Goal: Task Accomplishment & Management: Use online tool/utility

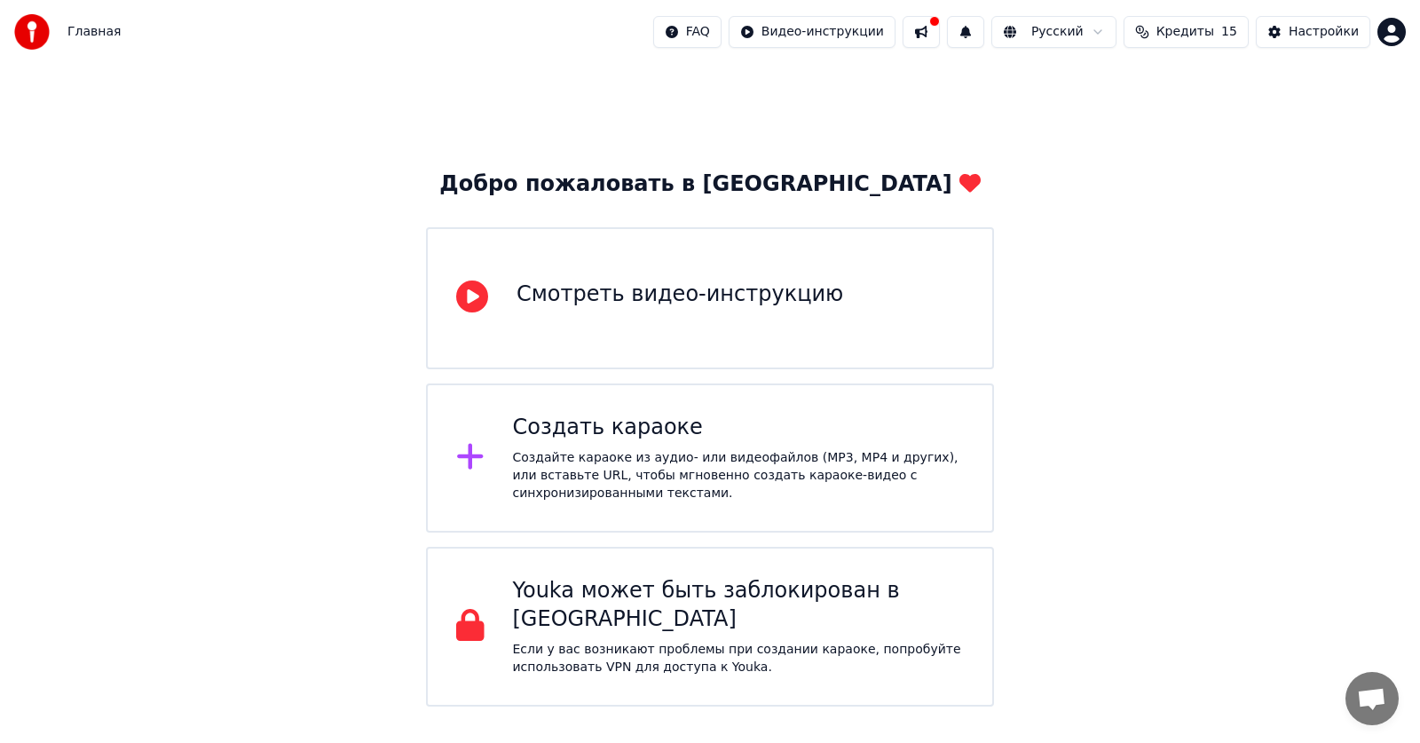
click at [513, 457] on div "Создайте караоке из аудио- или видеофайлов (MP3, MP4 и других), или вставьте UR…" at bounding box center [739, 475] width 452 height 53
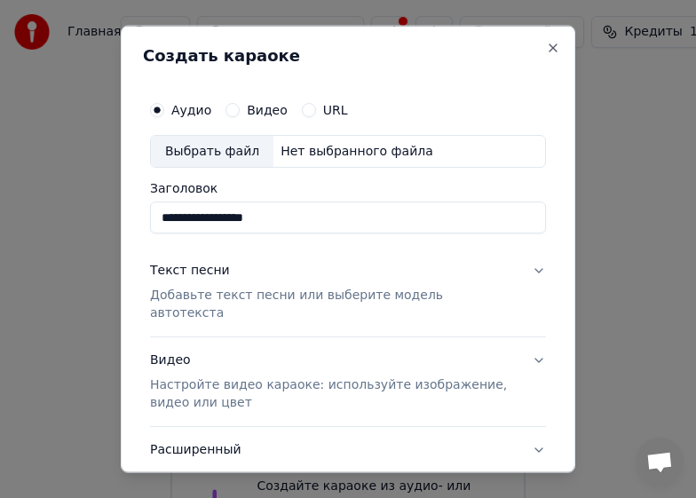
type input "**********"
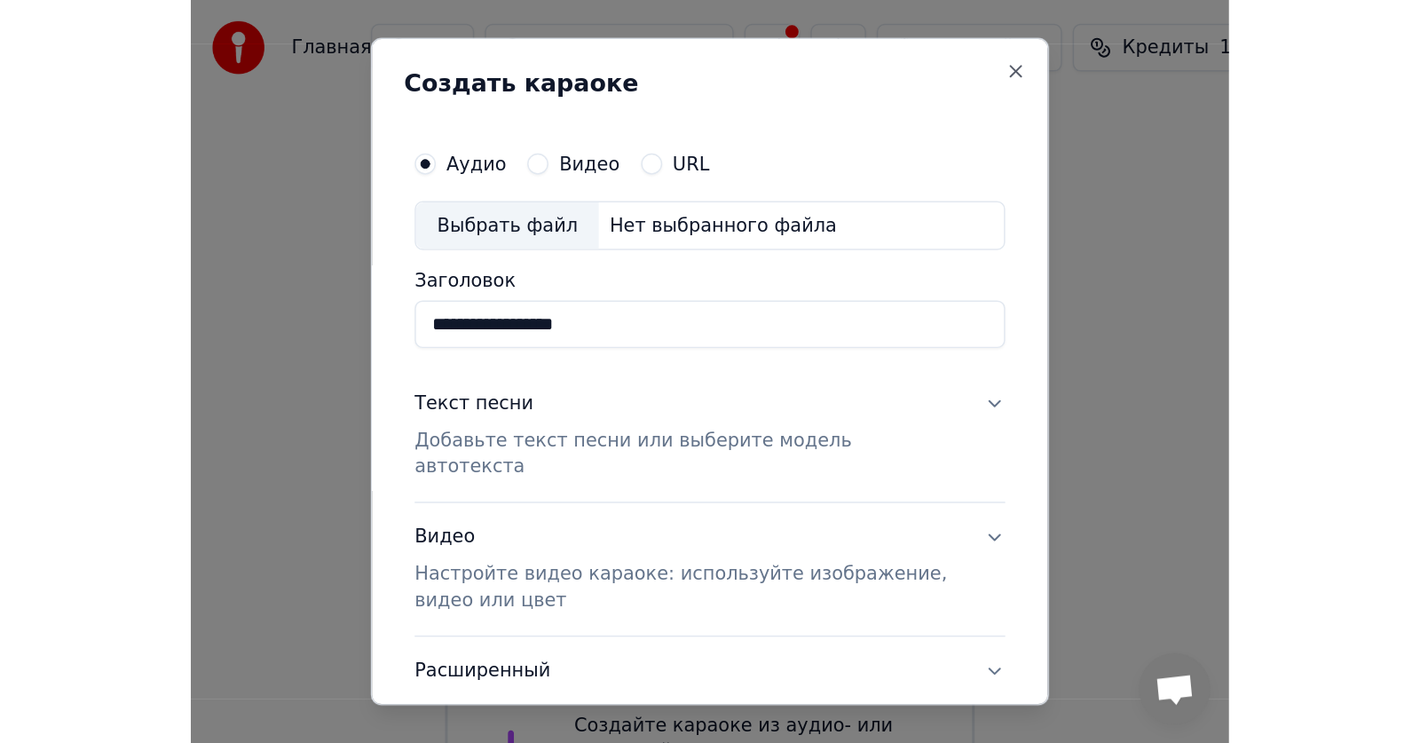
scroll to position [107, 0]
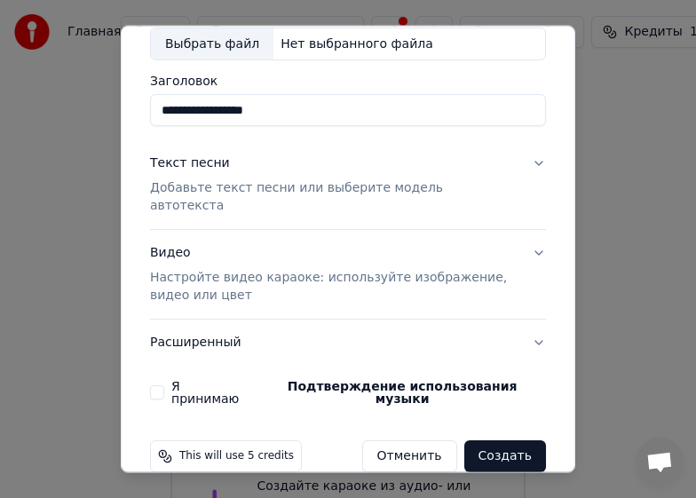
click at [399, 269] on p "Настройте видео караоке: используйте изображение, видео или цвет" at bounding box center [333, 287] width 367 height 36
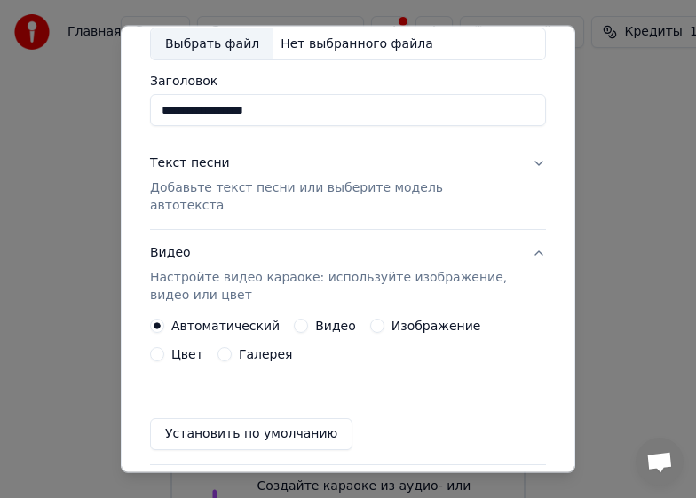
click at [370, 319] on button "Изображение" at bounding box center [377, 326] width 14 height 14
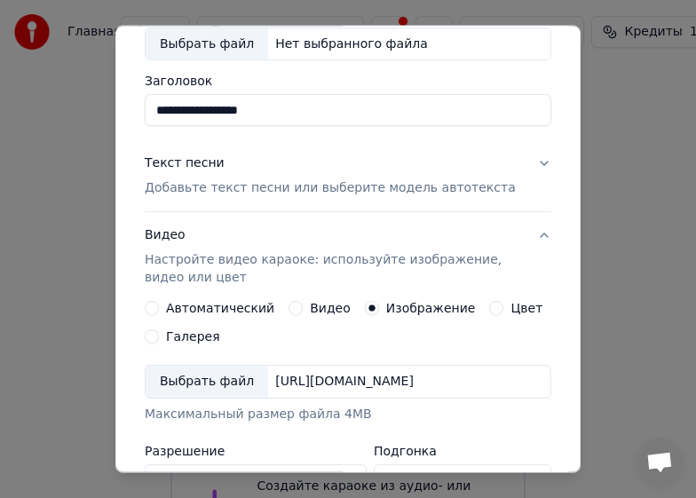
click at [168, 377] on div "Выбрать файл" at bounding box center [207, 382] width 122 height 32
click at [198, 383] on div "Выбрать файл" at bounding box center [207, 382] width 122 height 32
click at [209, 377] on div "Выбрать файл" at bounding box center [207, 382] width 122 height 32
click at [421, 373] on div "[URL][DOMAIN_NAME]" at bounding box center [344, 382] width 153 height 18
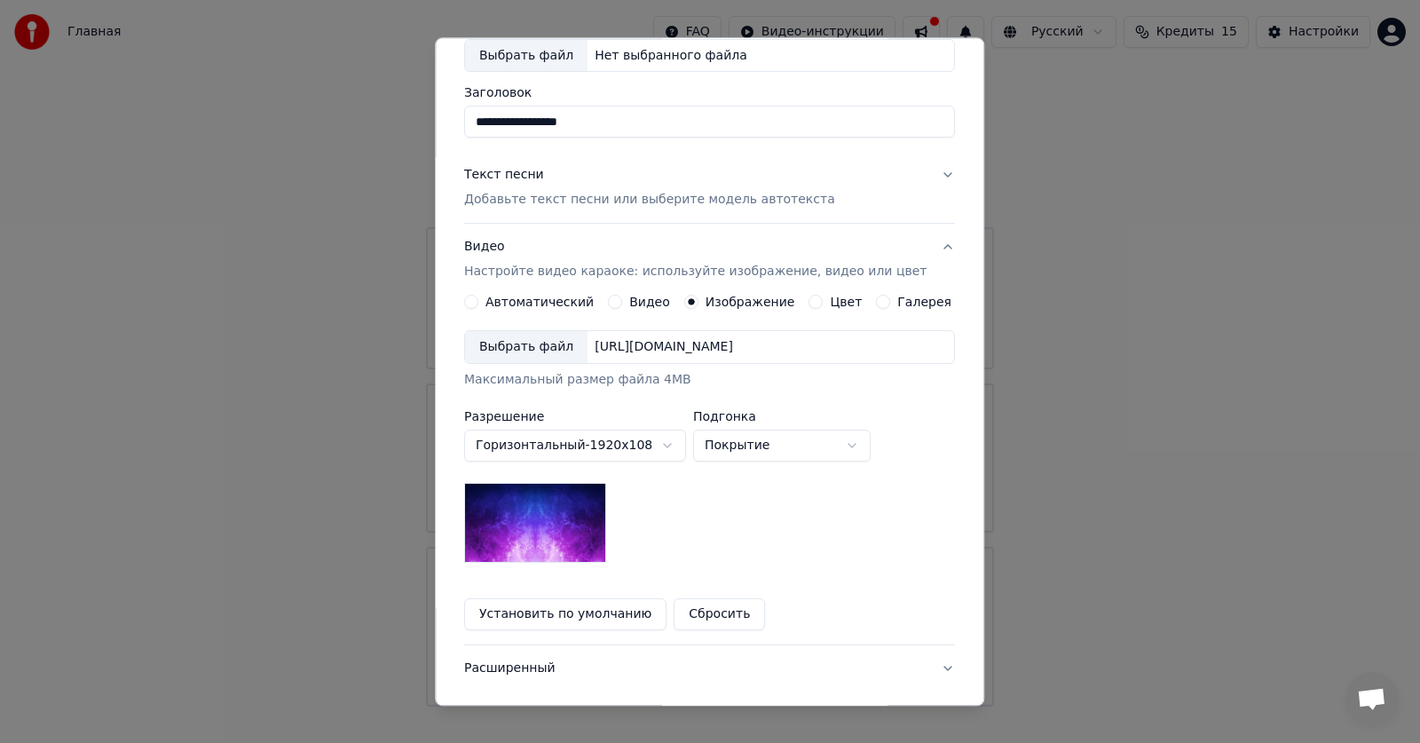
click at [711, 616] on button "Сбросить" at bounding box center [720, 615] width 91 height 32
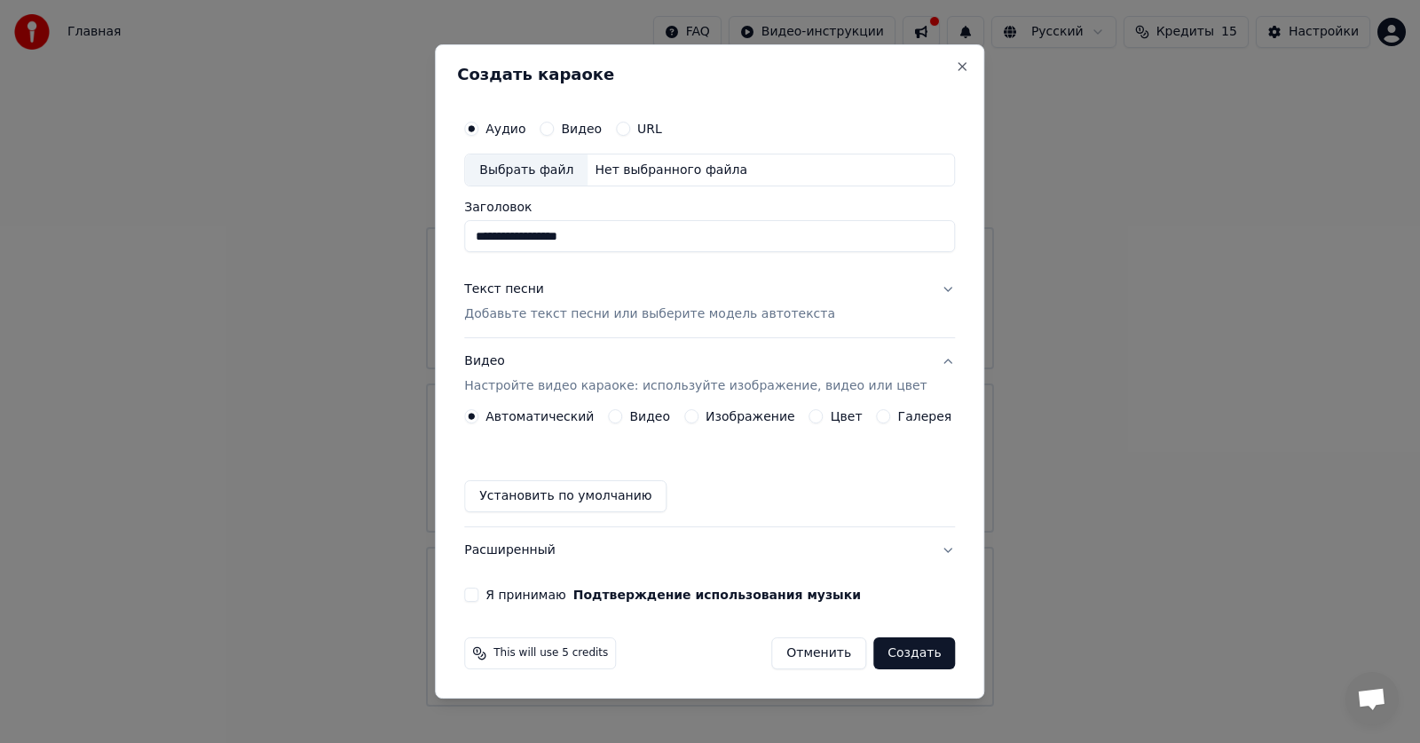
scroll to position [0, 0]
drag, startPoint x: 744, startPoint y: 67, endPoint x: 891, endPoint y: 79, distance: 147.8
click at [891, 79] on div "**********" at bounding box center [709, 371] width 549 height 655
click at [694, 416] on button "Изображение" at bounding box center [691, 416] width 14 height 14
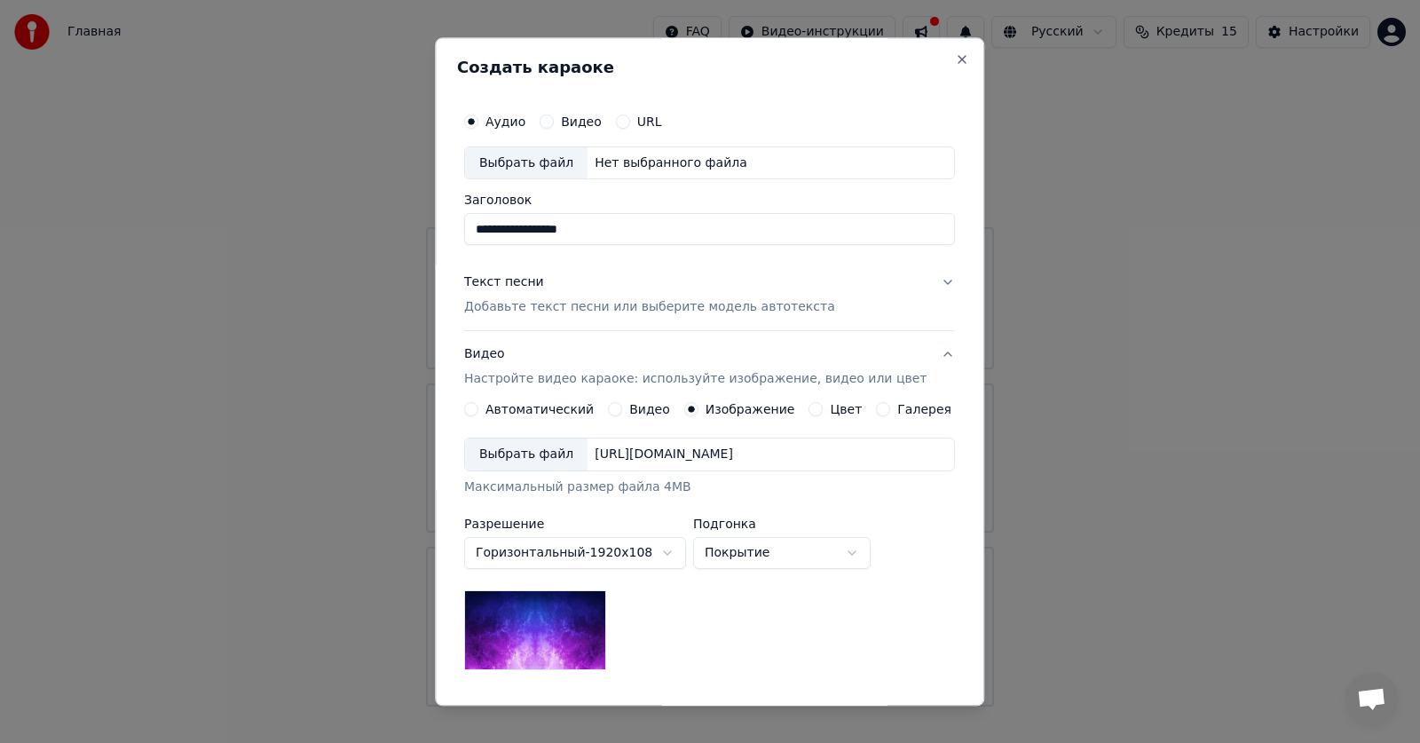
click at [799, 383] on p "Настройте видео караоке: используйте изображение, видео или цвет" at bounding box center [695, 380] width 462 height 18
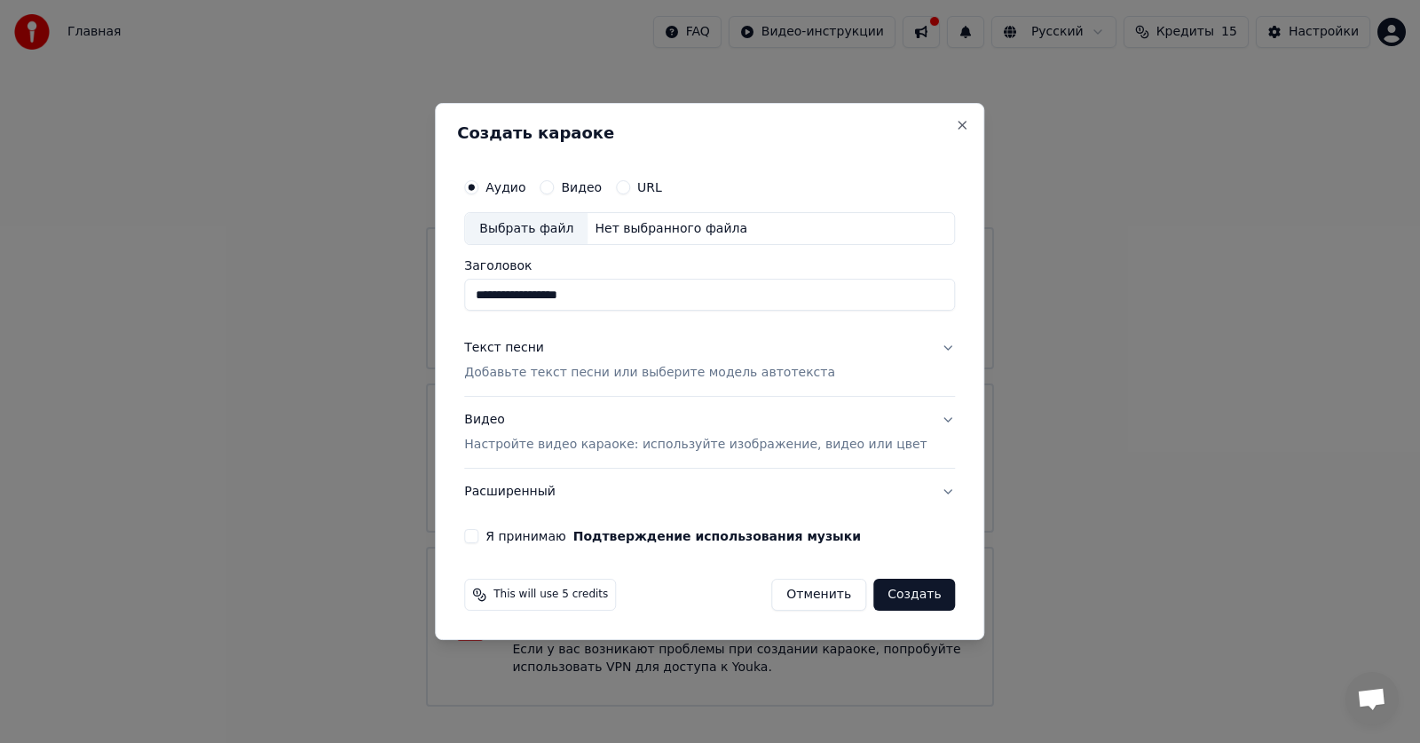
click at [760, 450] on p "Настройте видео караоке: используйте изображение, видео или цвет" at bounding box center [695, 445] width 462 height 18
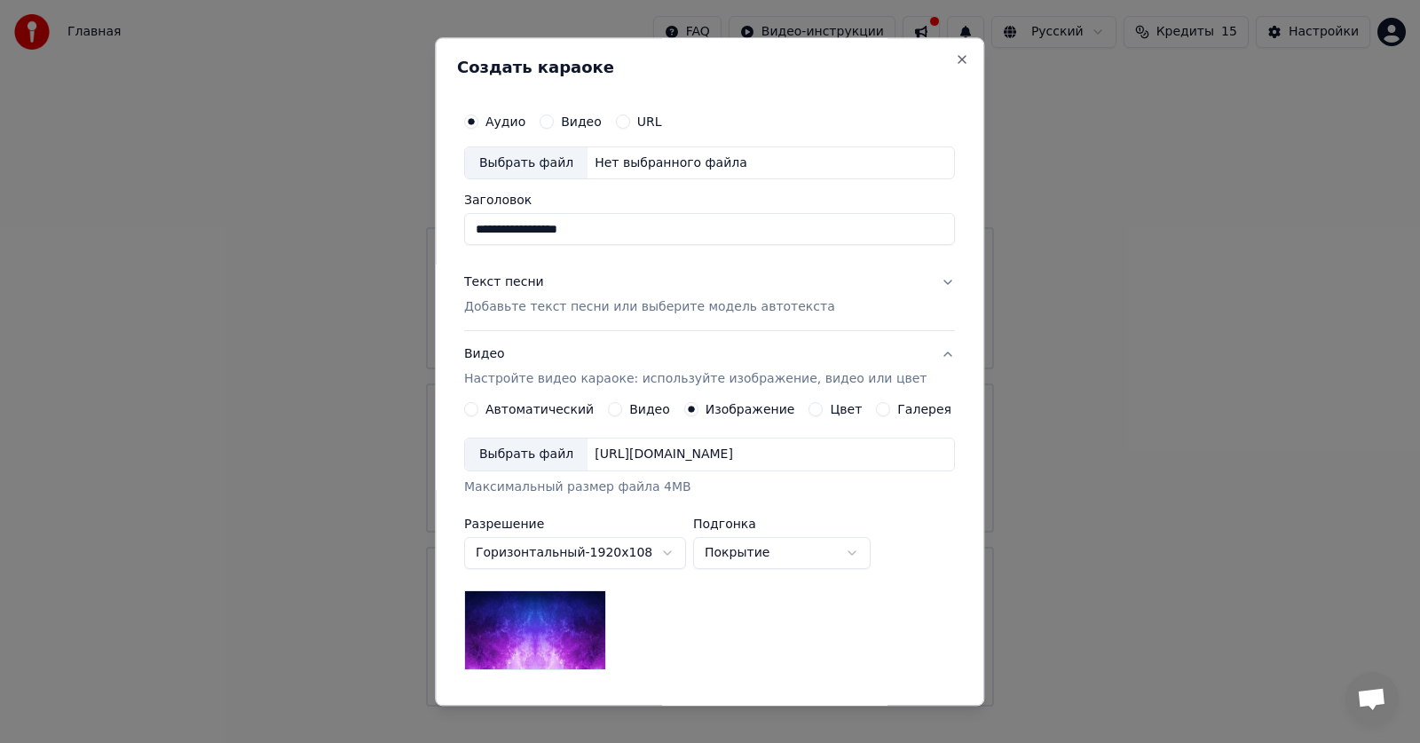
click at [546, 459] on div "Выбрать файл" at bounding box center [526, 455] width 122 height 32
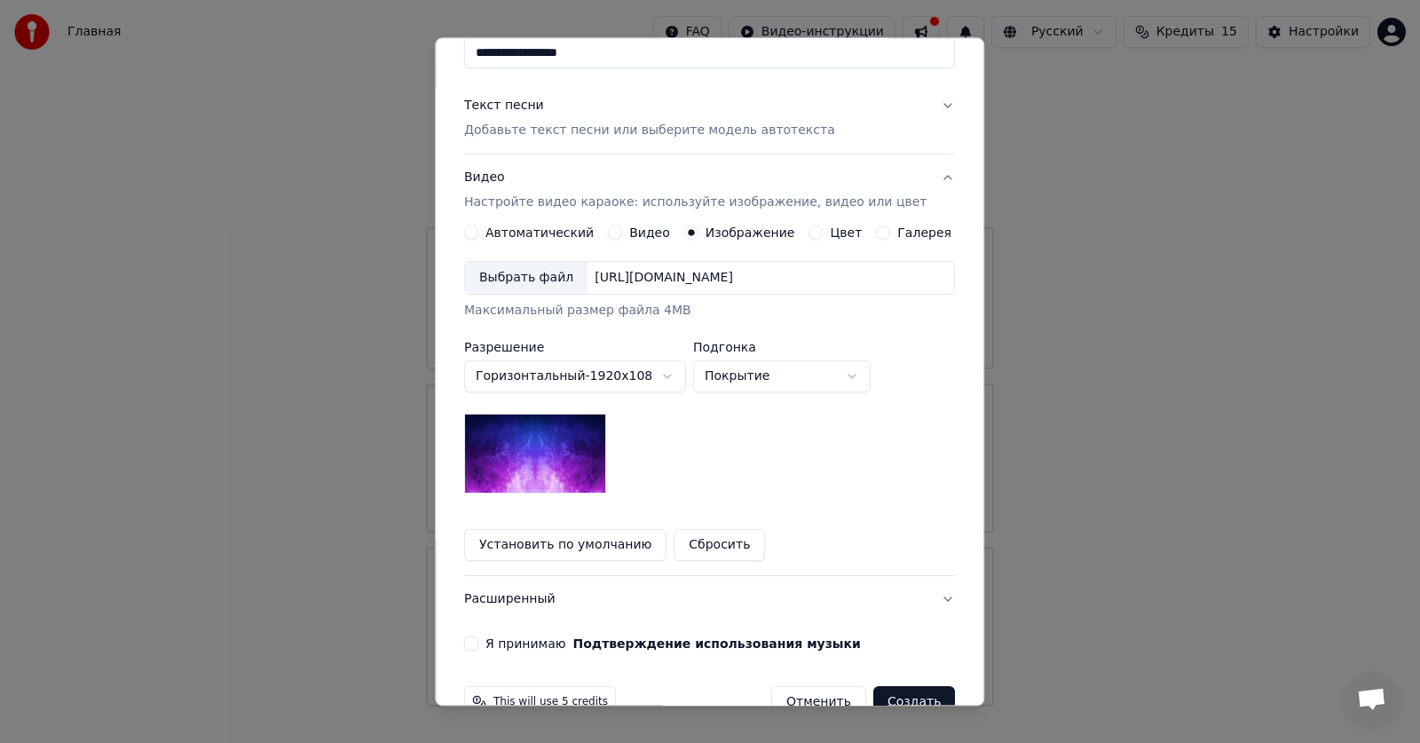
scroll to position [218, 0]
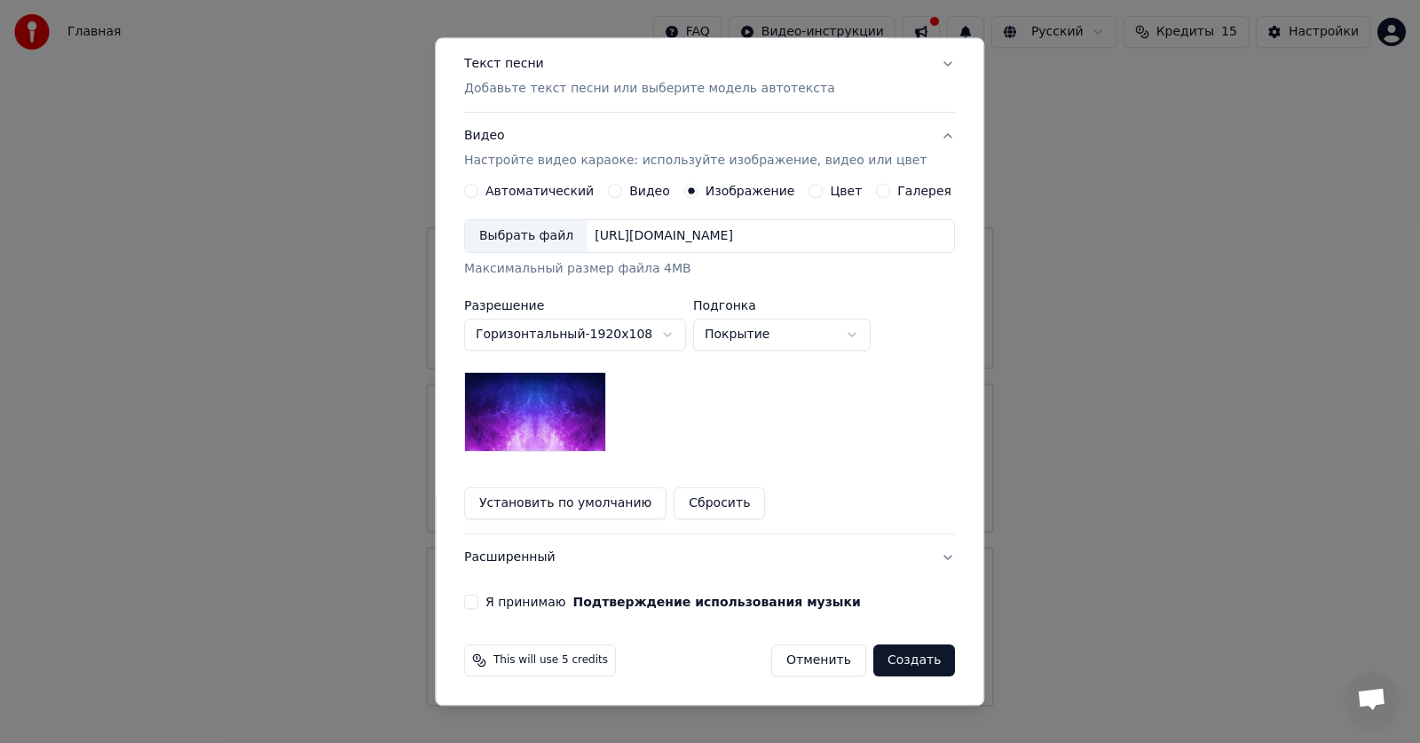
click at [707, 507] on button "Сбросить" at bounding box center [720, 504] width 91 height 32
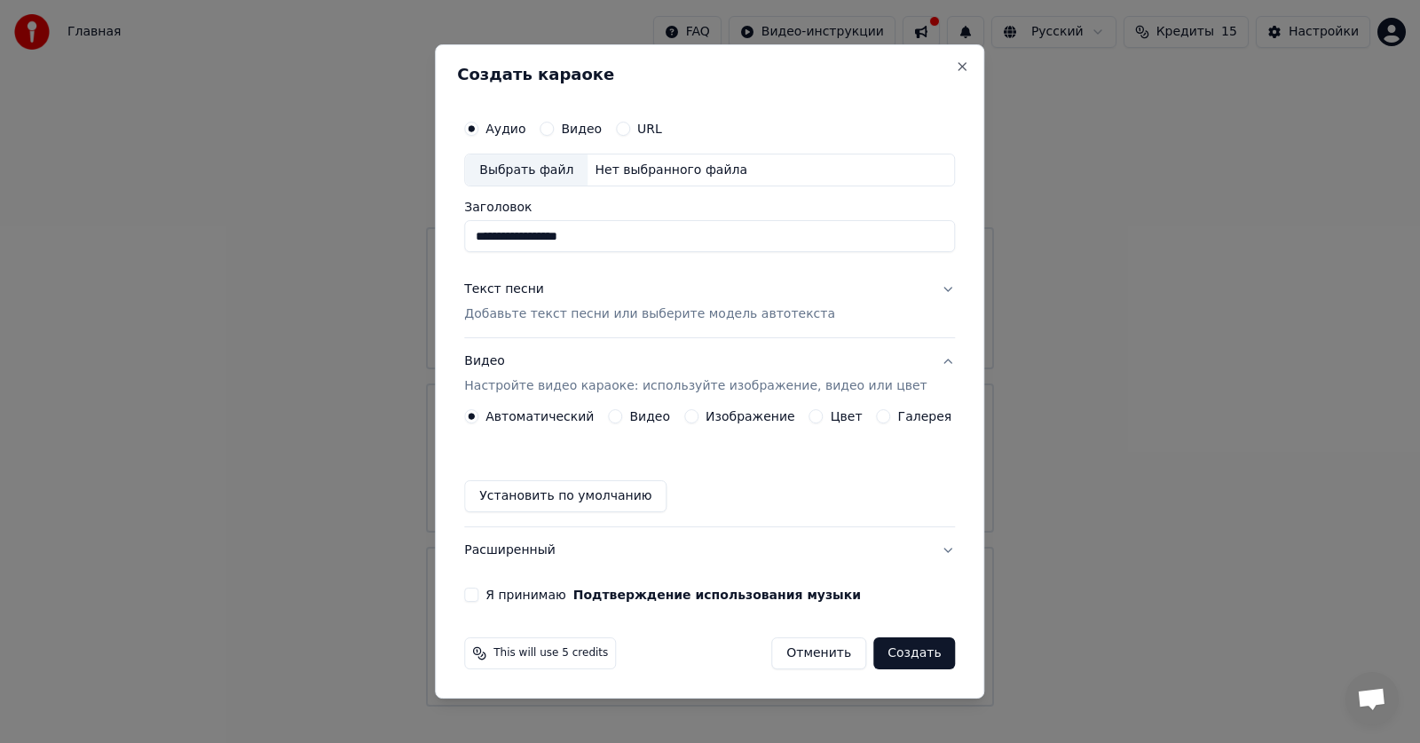
scroll to position [0, 0]
click at [695, 416] on button "Изображение" at bounding box center [691, 416] width 14 height 14
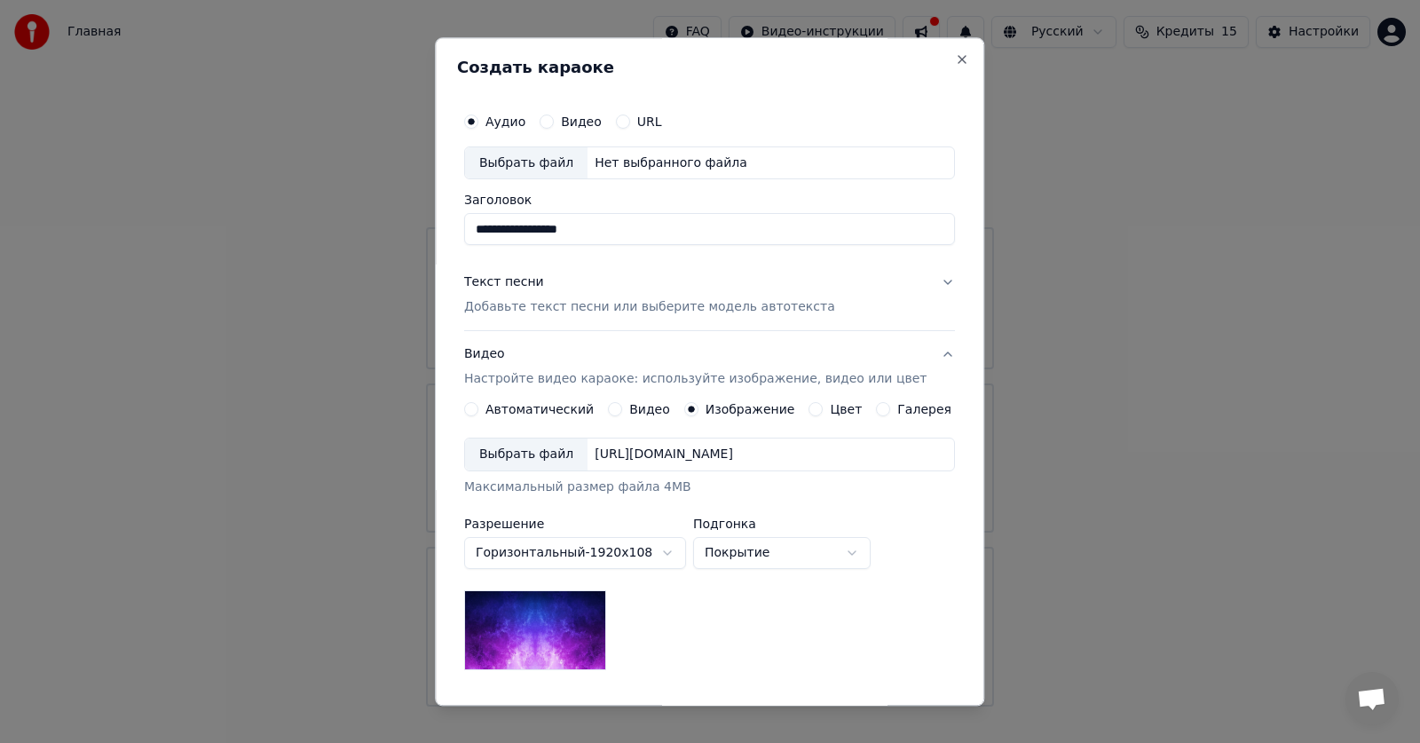
click at [629, 453] on div "[URL][DOMAIN_NAME]" at bounding box center [664, 456] width 153 height 18
click at [541, 451] on div "Выбрать файл" at bounding box center [526, 455] width 122 height 32
click at [546, 450] on div "Выбрать файл" at bounding box center [526, 455] width 122 height 32
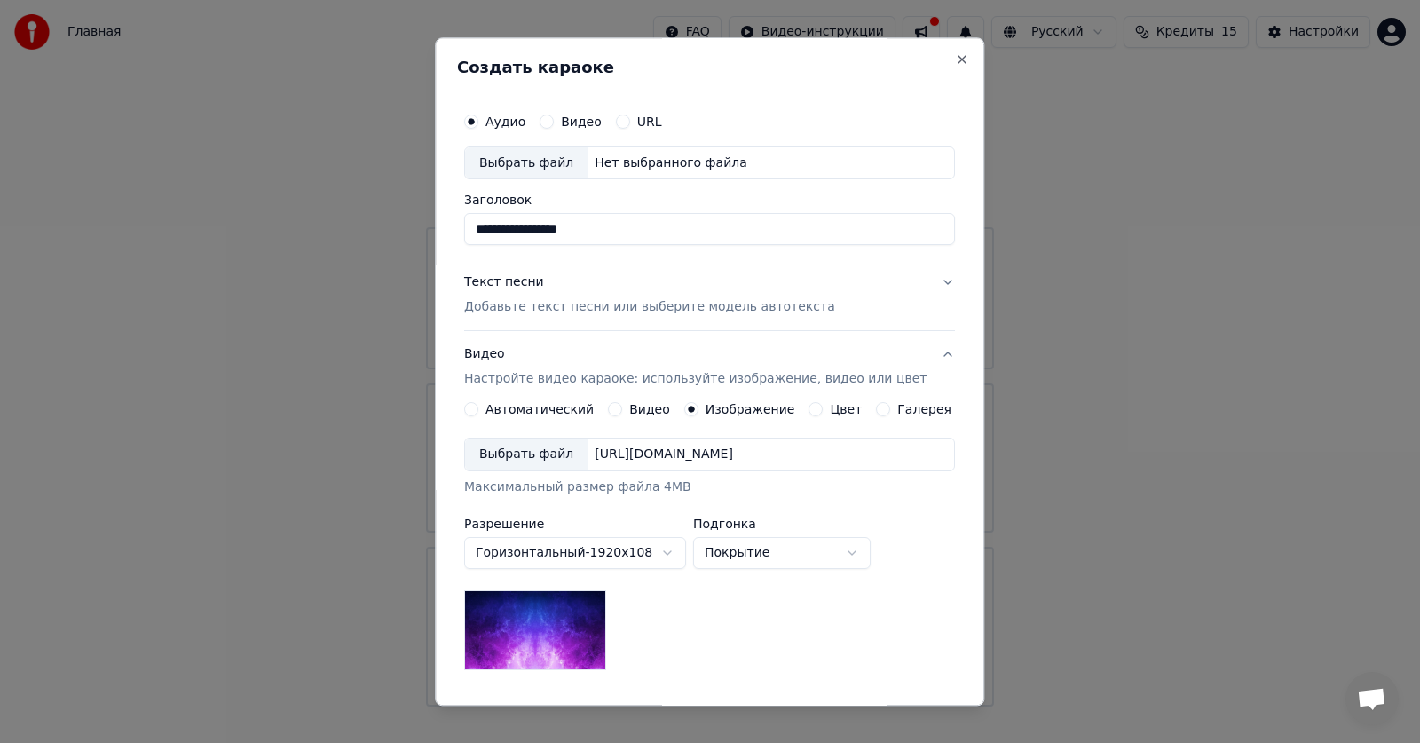
click at [671, 464] on div "Выбрать файл https://imagedelivery.net/jkI57_JBx8hWPzcSI-uF5w/c7639807-3f76-4ea…" at bounding box center [709, 456] width 491 height 34
click at [492, 163] on div "Выбрать файл" at bounding box center [526, 163] width 122 height 32
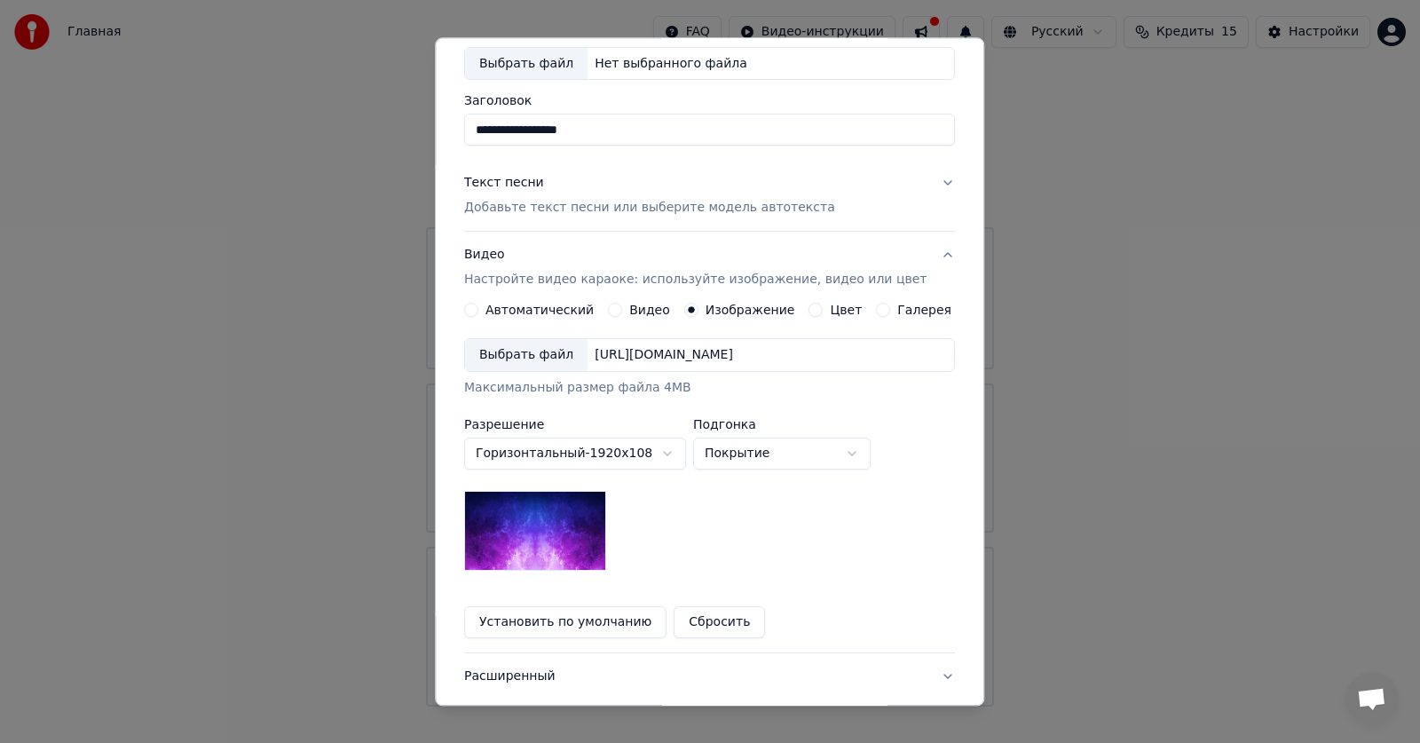
scroll to position [218, 0]
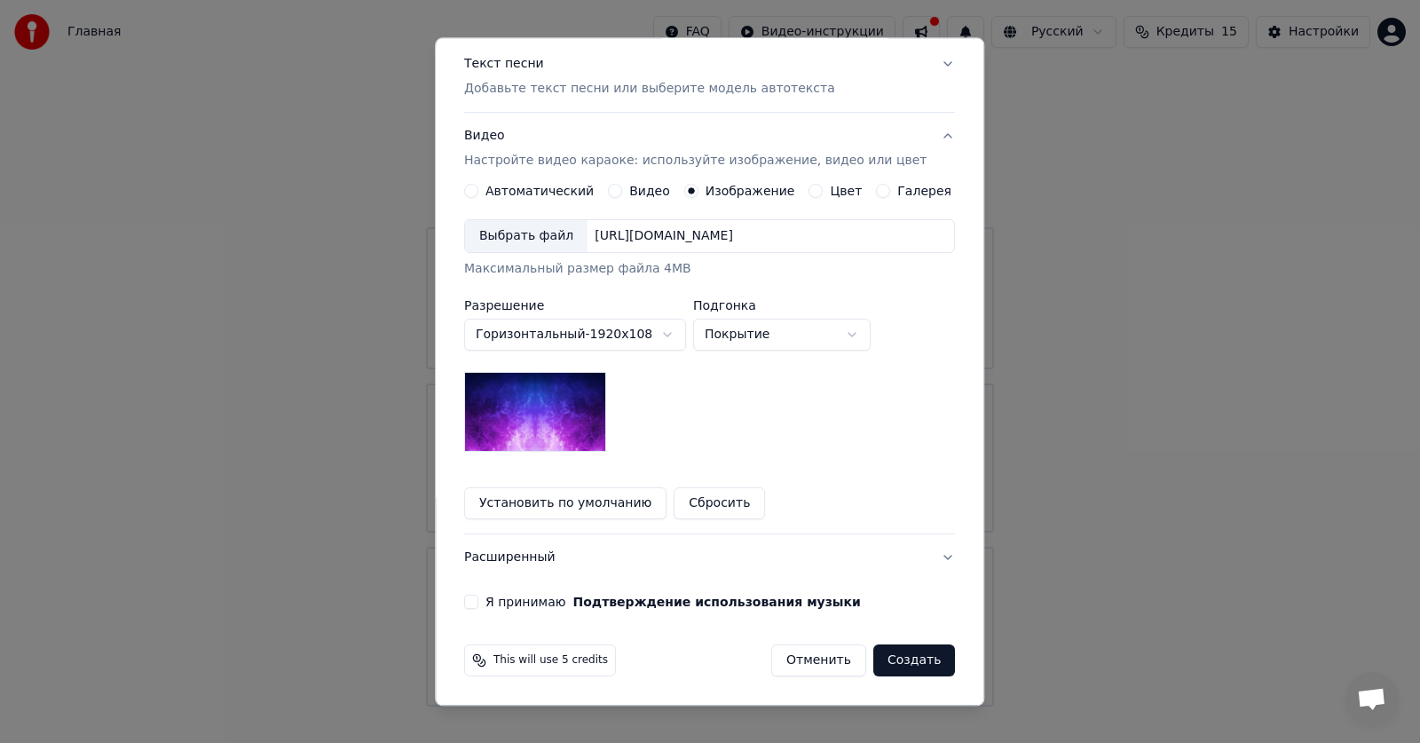
click at [478, 604] on button "Я принимаю Подтверждение использования музыки" at bounding box center [471, 603] width 14 height 14
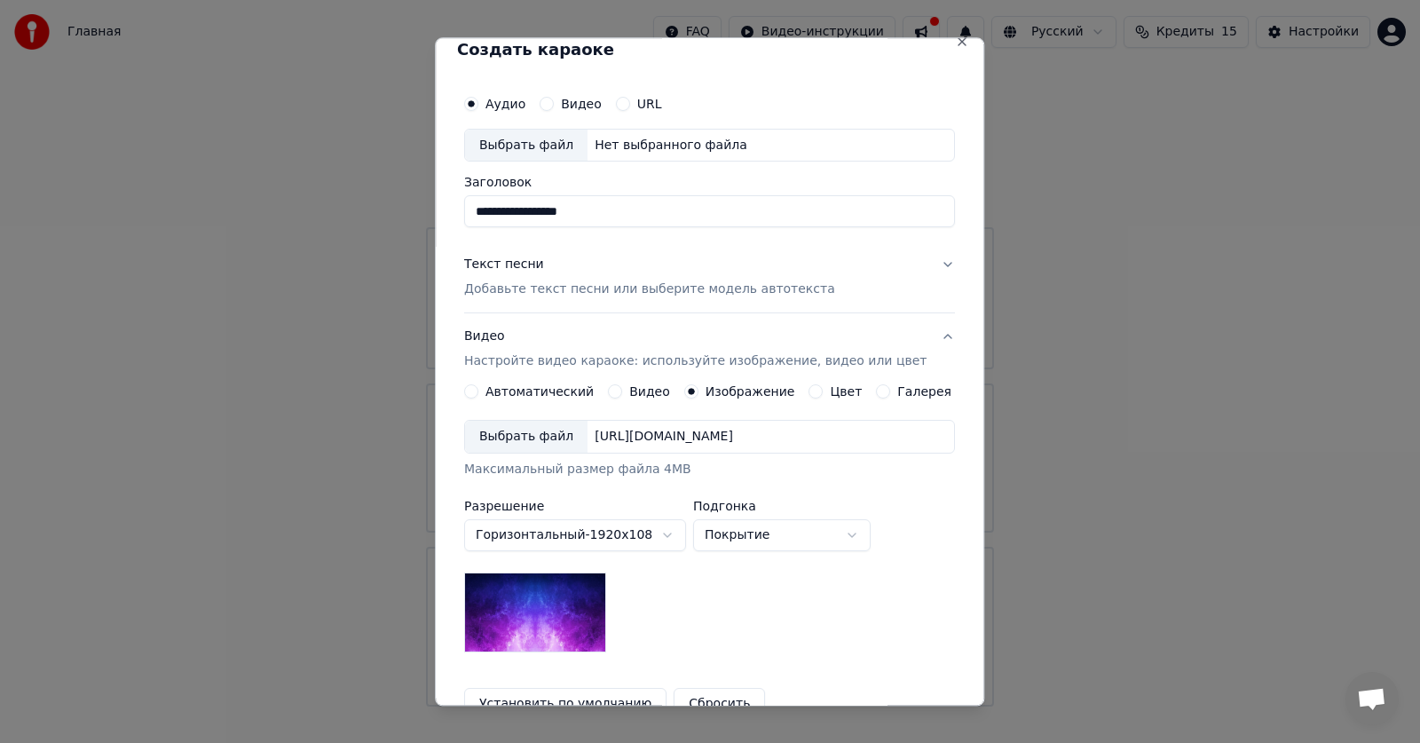
scroll to position [0, 0]
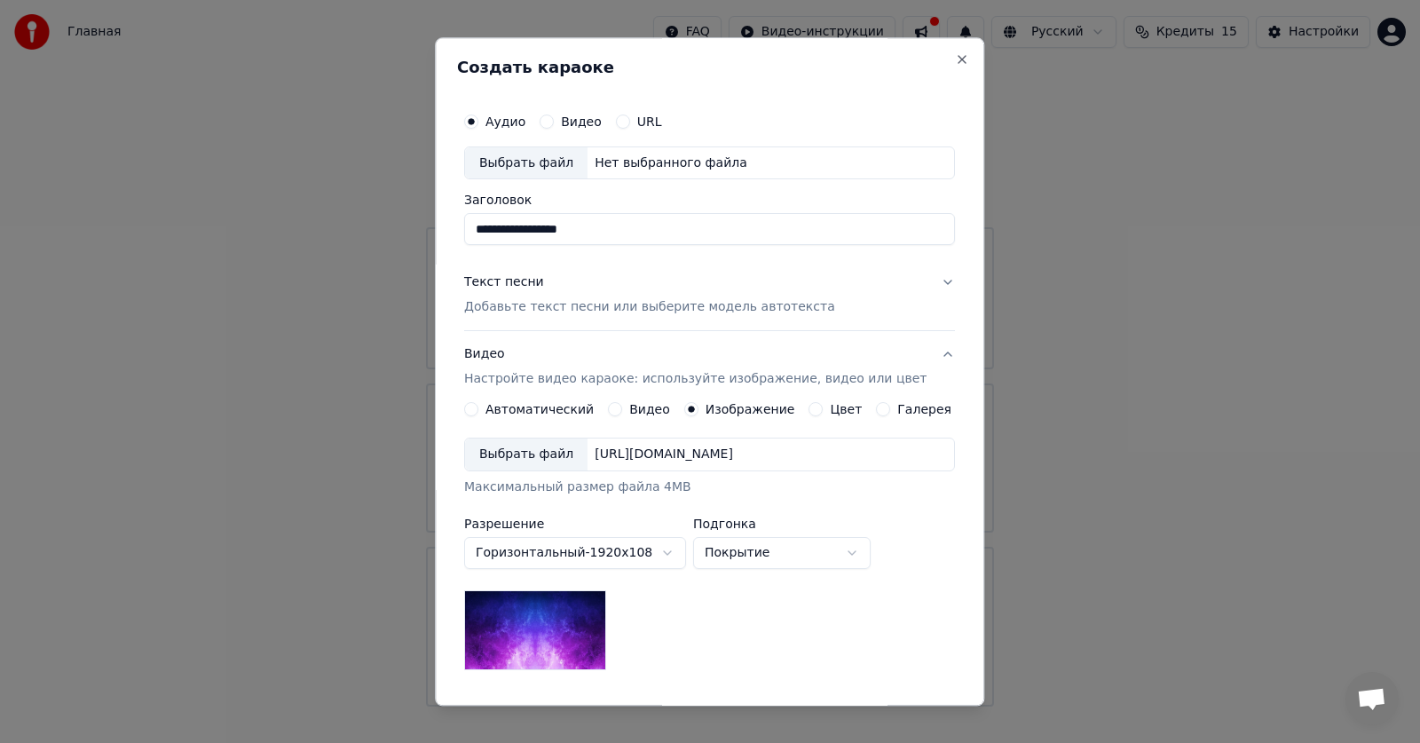
click at [631, 171] on div "Нет выбранного файла" at bounding box center [671, 163] width 167 height 18
click at [510, 161] on div "Выбрать файл" at bounding box center [526, 163] width 122 height 32
click at [726, 452] on div "[URL][DOMAIN_NAME]" at bounding box center [664, 456] width 153 height 18
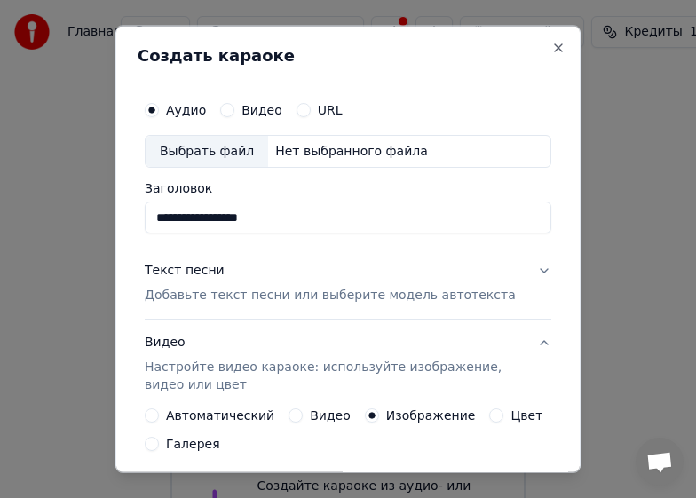
click at [161, 153] on div "Выбрать файл" at bounding box center [207, 151] width 122 height 32
click at [160, 153] on div "Выбрать файл" at bounding box center [207, 151] width 122 height 32
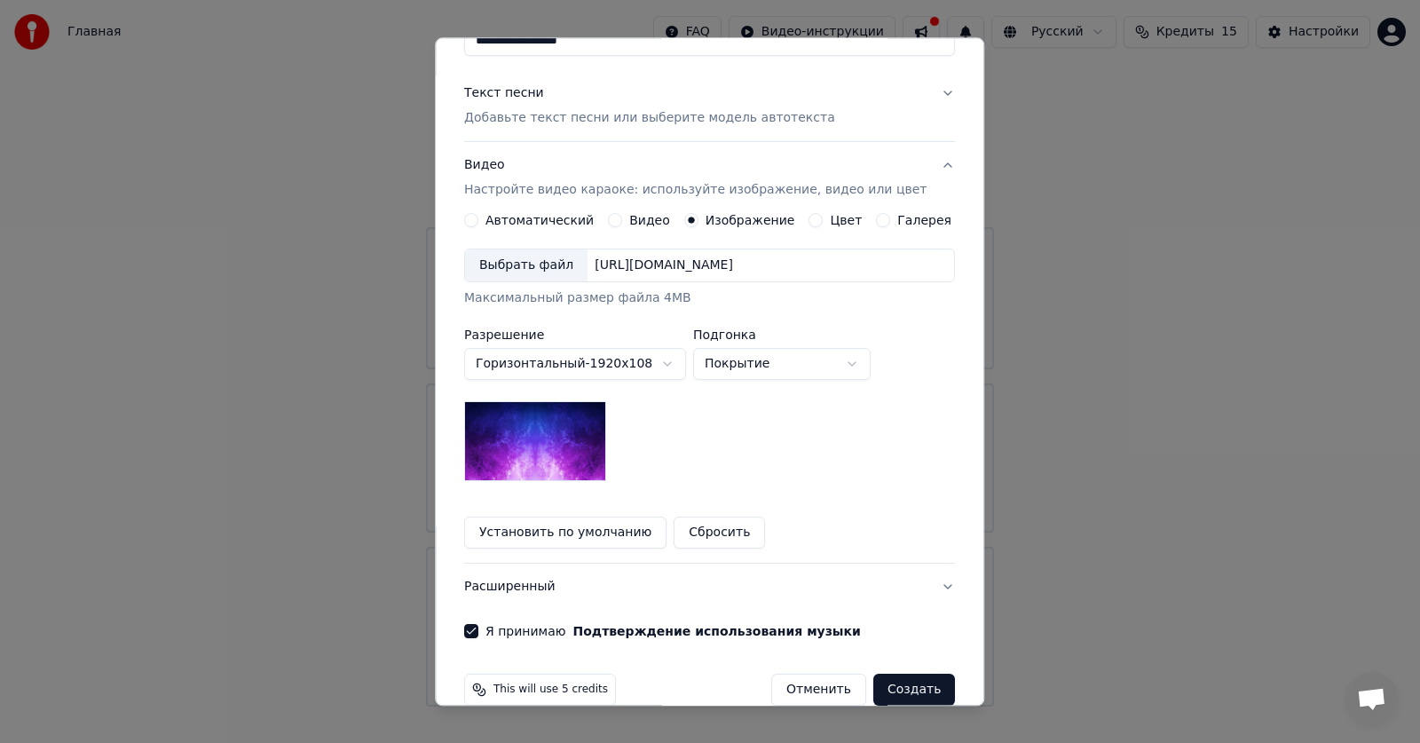
scroll to position [218, 0]
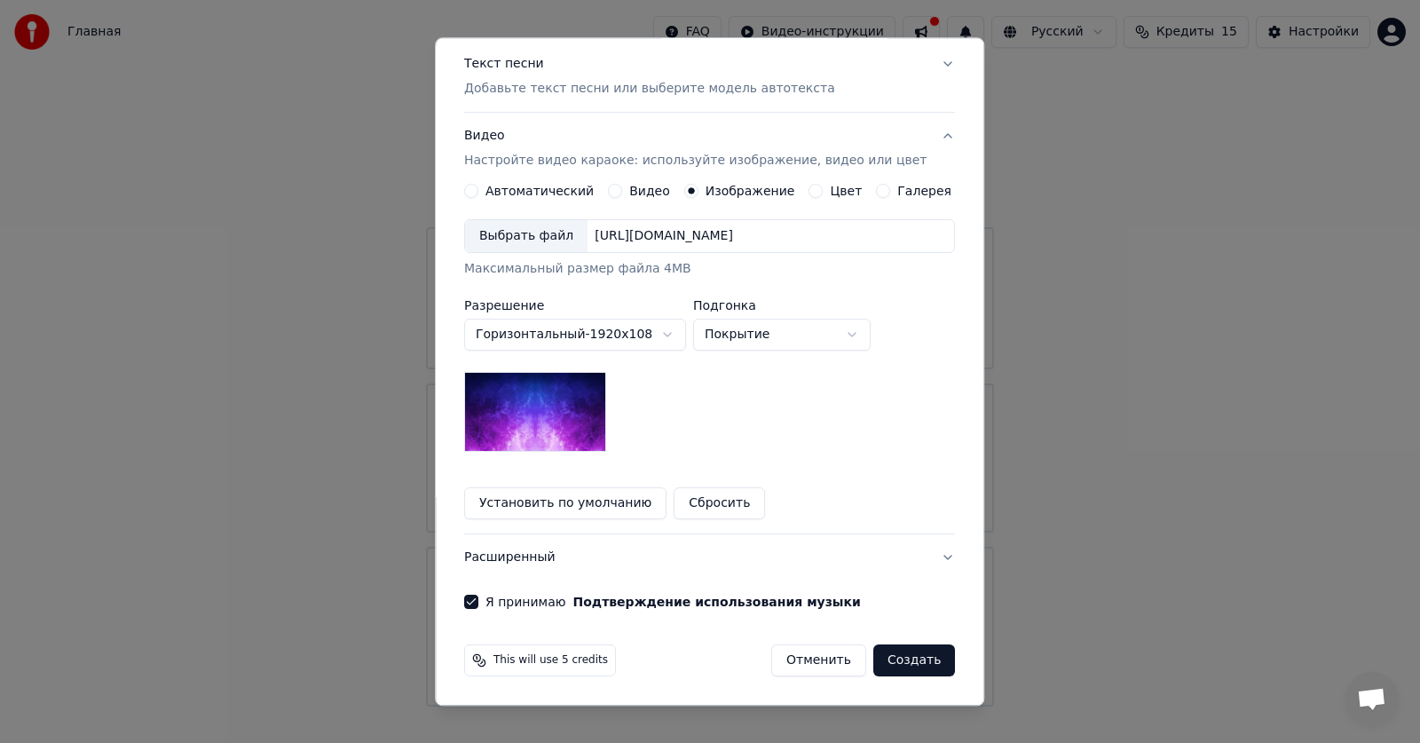
click at [694, 499] on button "Сбросить" at bounding box center [720, 504] width 91 height 32
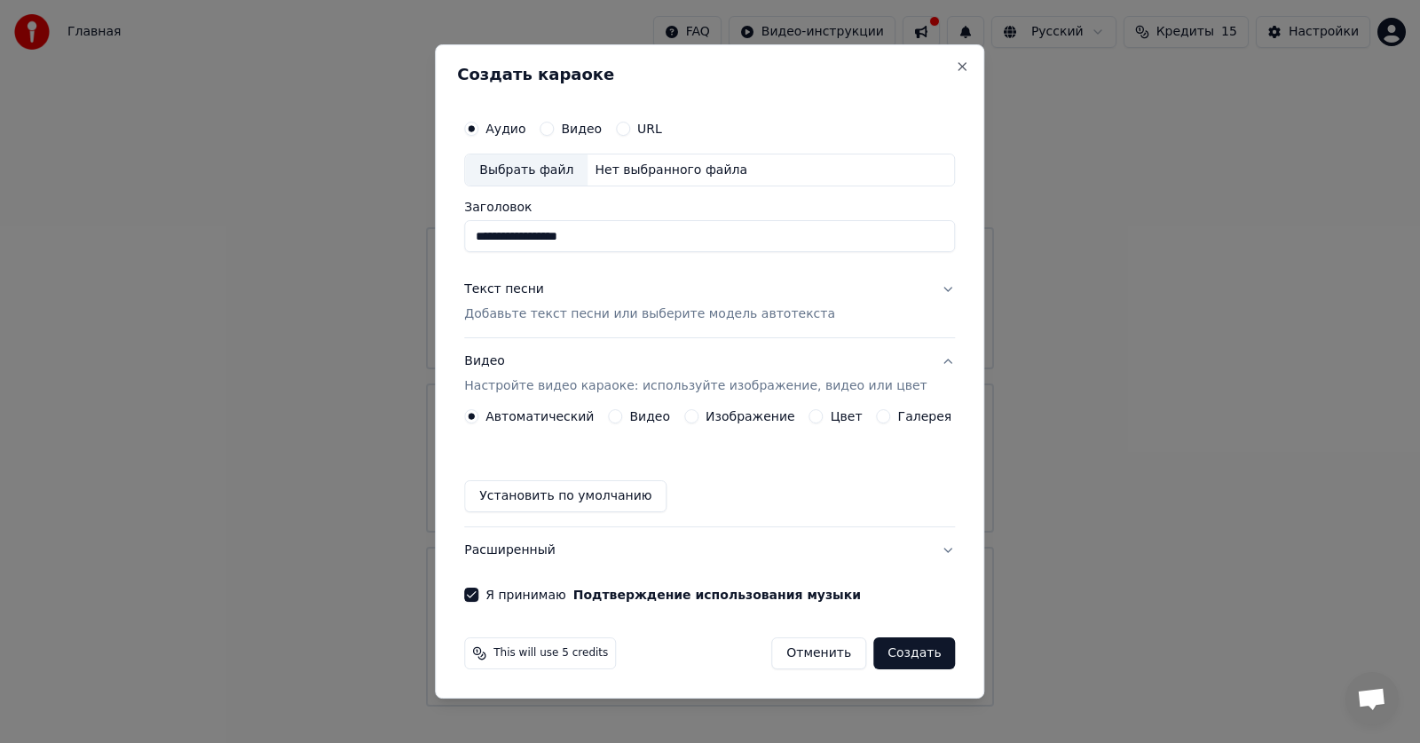
scroll to position [0, 0]
click at [935, 71] on h2 "Создать караоке" at bounding box center [709, 75] width 505 height 16
click at [816, 657] on button "Отменить" at bounding box center [818, 653] width 95 height 32
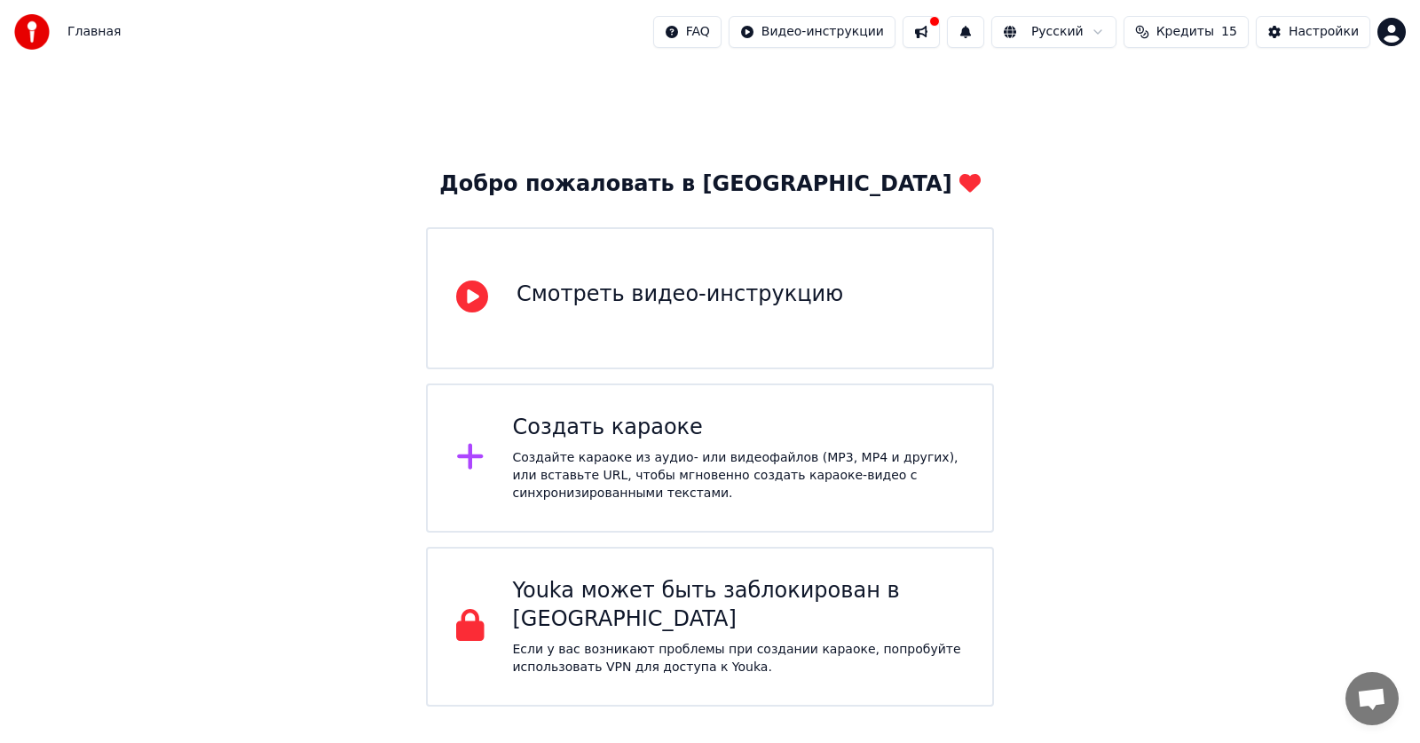
click at [567, 482] on div "Создайте караоке из аудио- или видеофайлов (MP3, MP4 и других), или вставьте UR…" at bounding box center [739, 475] width 452 height 53
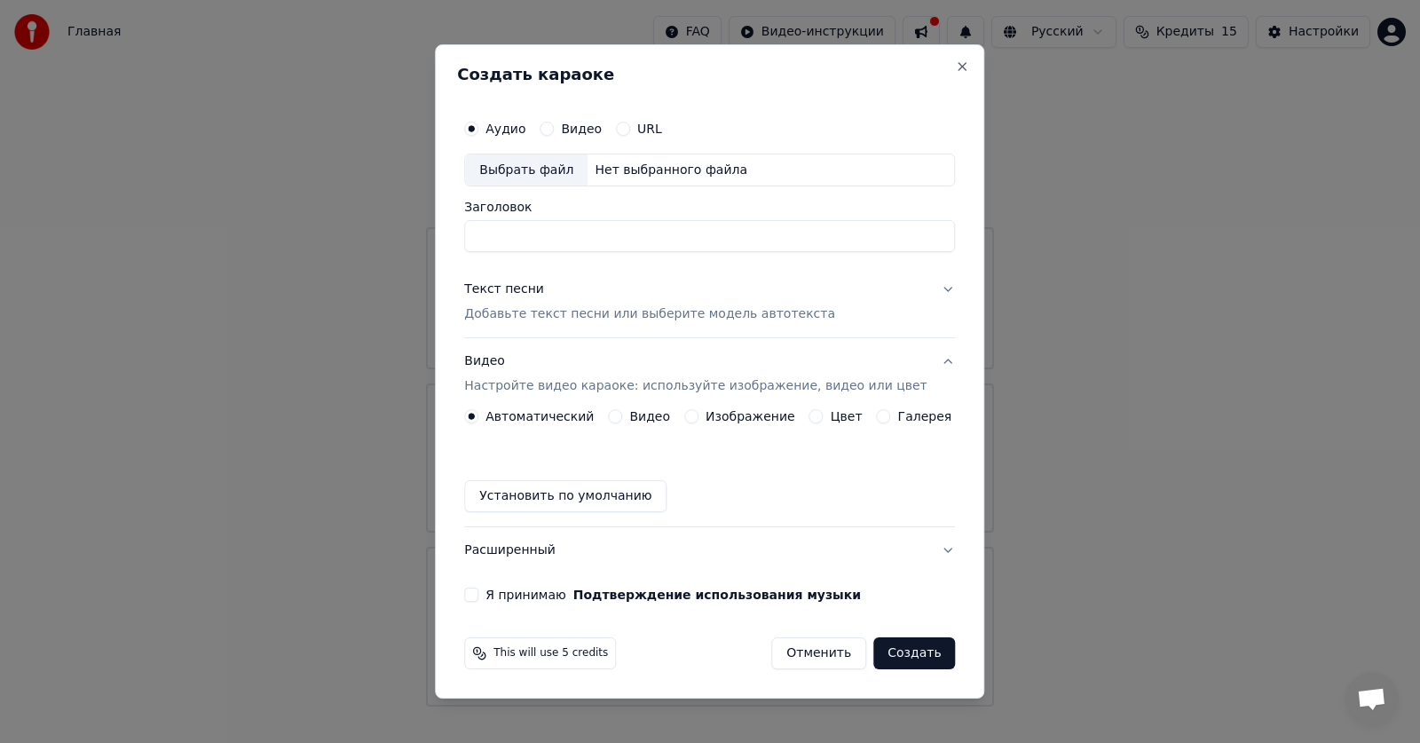
click at [623, 175] on div "Нет выбранного файла" at bounding box center [671, 171] width 167 height 18
click at [561, 178] on div "Выбрать файл" at bounding box center [526, 170] width 122 height 32
click at [630, 133] on button "URL" at bounding box center [623, 129] width 14 height 14
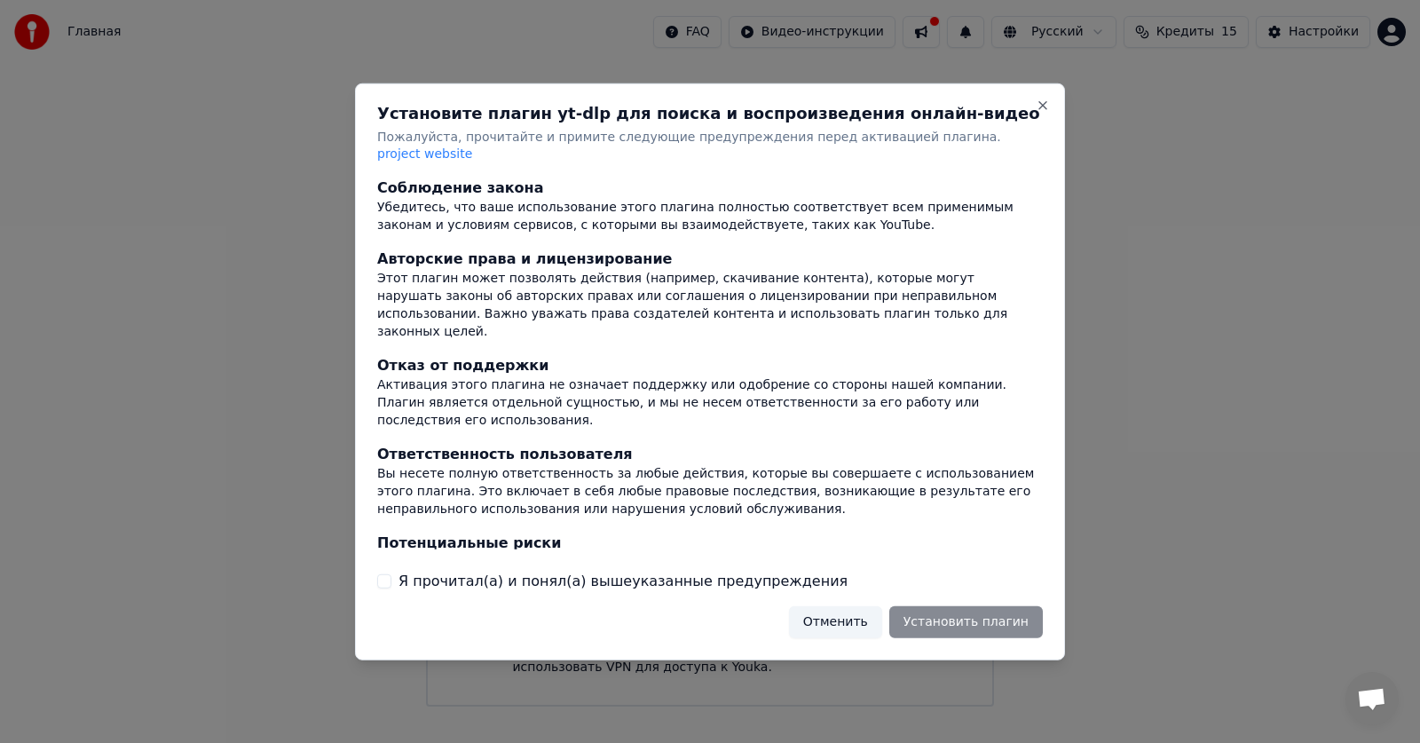
click at [858, 620] on button "Отменить" at bounding box center [835, 622] width 93 height 32
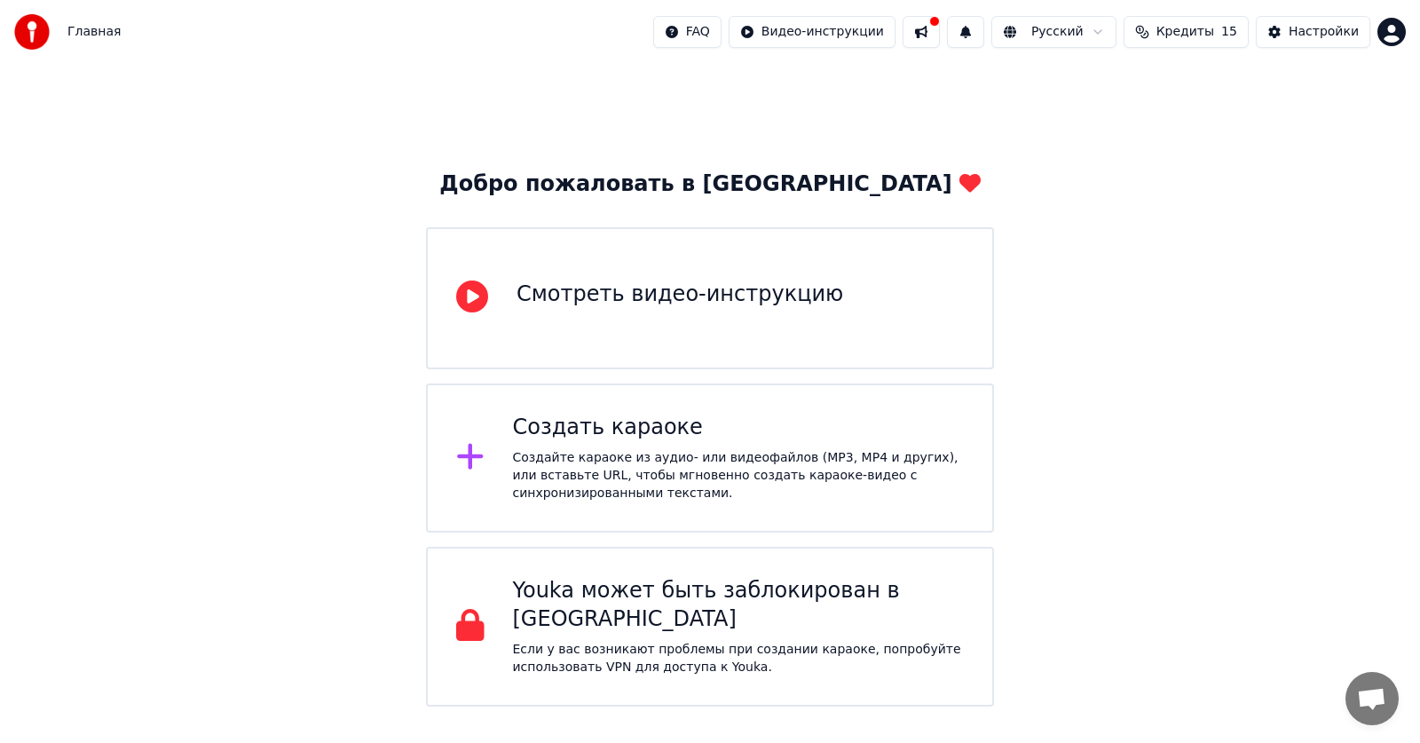
click at [593, 452] on div "Создайте караоке из аудио- или видеофайлов (MP3, MP4 и других), или вставьте UR…" at bounding box center [739, 475] width 452 height 53
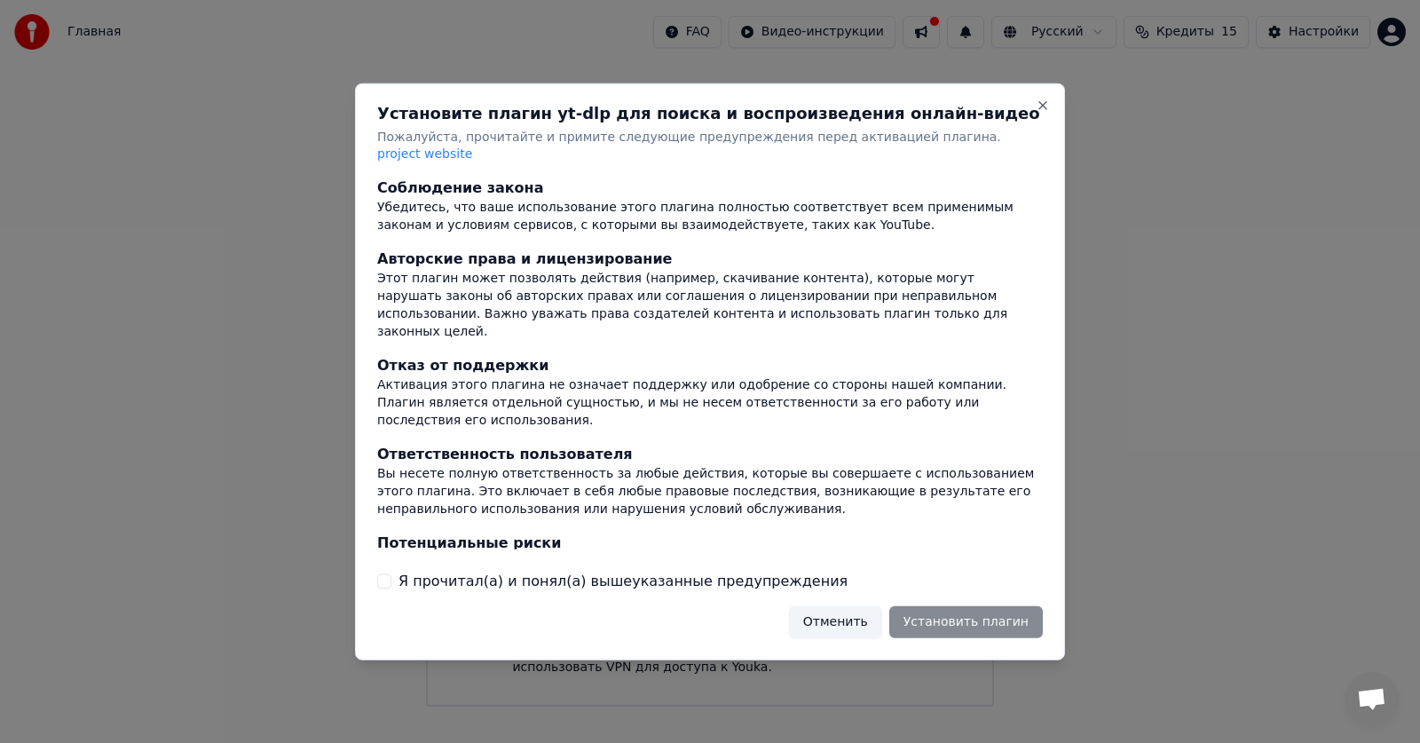
click at [678, 571] on label "Я прочитал(а) и понял(а) вышеуказанные предупреждения" at bounding box center [623, 581] width 449 height 21
click at [391, 574] on button "Я прочитал(а) и понял(а) вышеуказанные предупреждения" at bounding box center [384, 581] width 14 height 14
click at [979, 608] on button "Установить плагин" at bounding box center [966, 622] width 154 height 32
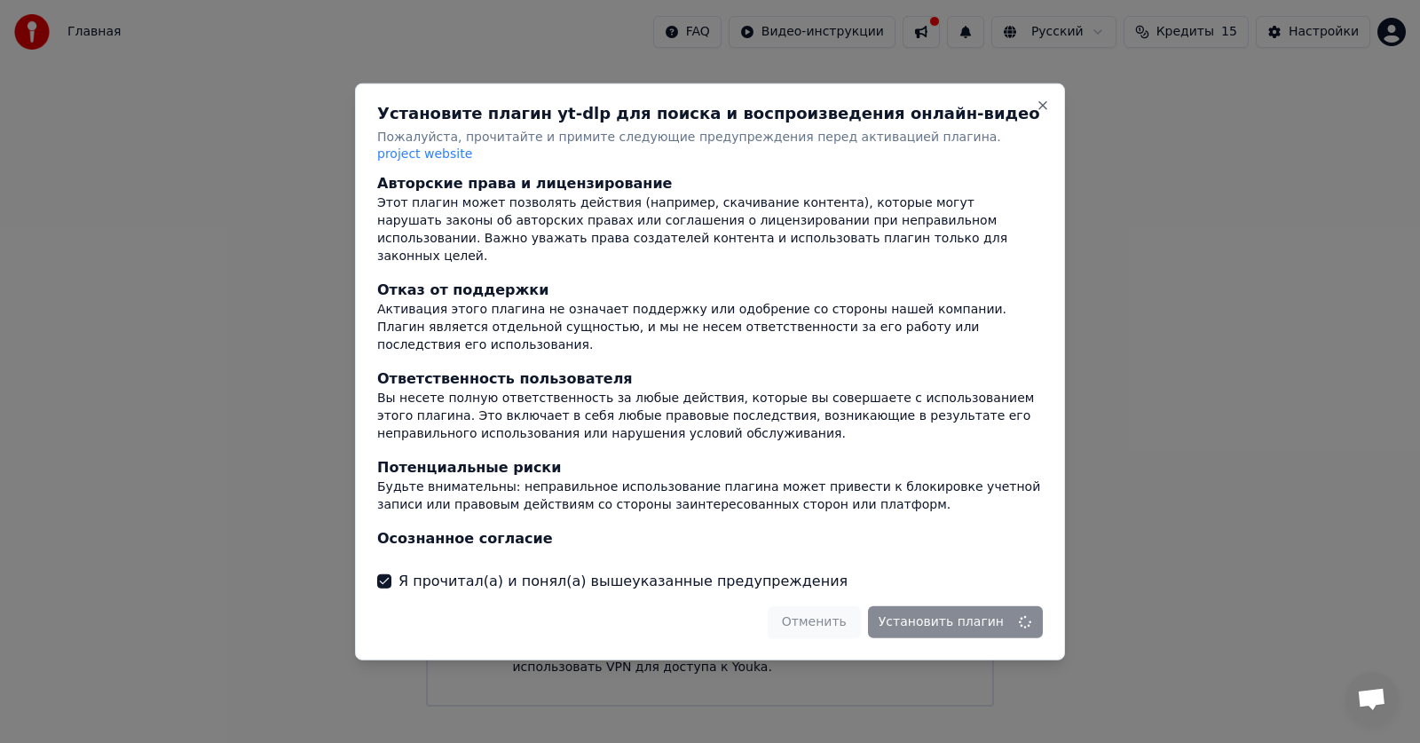
click at [841, 612] on div "Отменить Установить плагин" at bounding box center [905, 622] width 275 height 32
click at [1043, 112] on button "Close" at bounding box center [1043, 105] width 14 height 14
click at [385, 574] on button "Я прочитал(а) и понял(а) вышеуказанные предупреждения" at bounding box center [384, 581] width 14 height 14
click at [1041, 111] on button "Close" at bounding box center [1043, 105] width 14 height 14
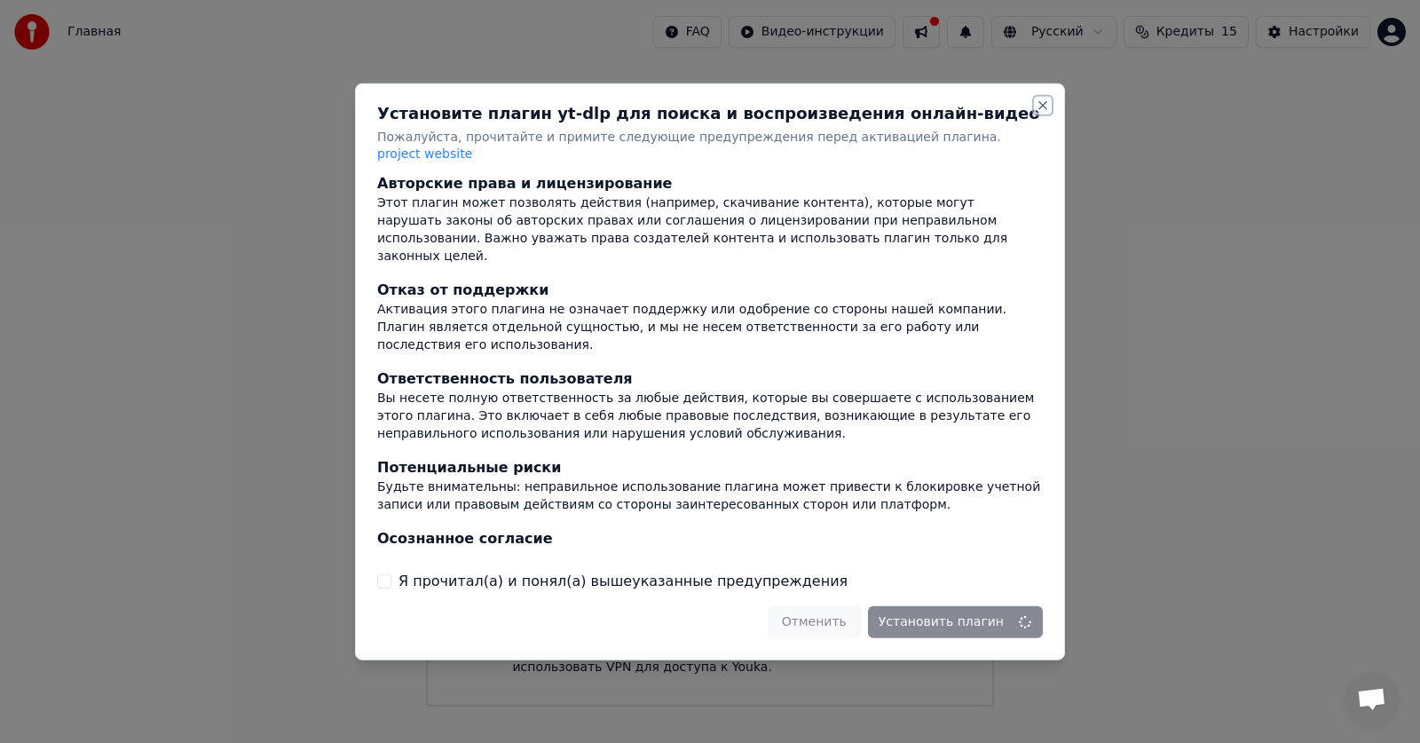
click at [1041, 111] on button "Close" at bounding box center [1043, 105] width 14 height 14
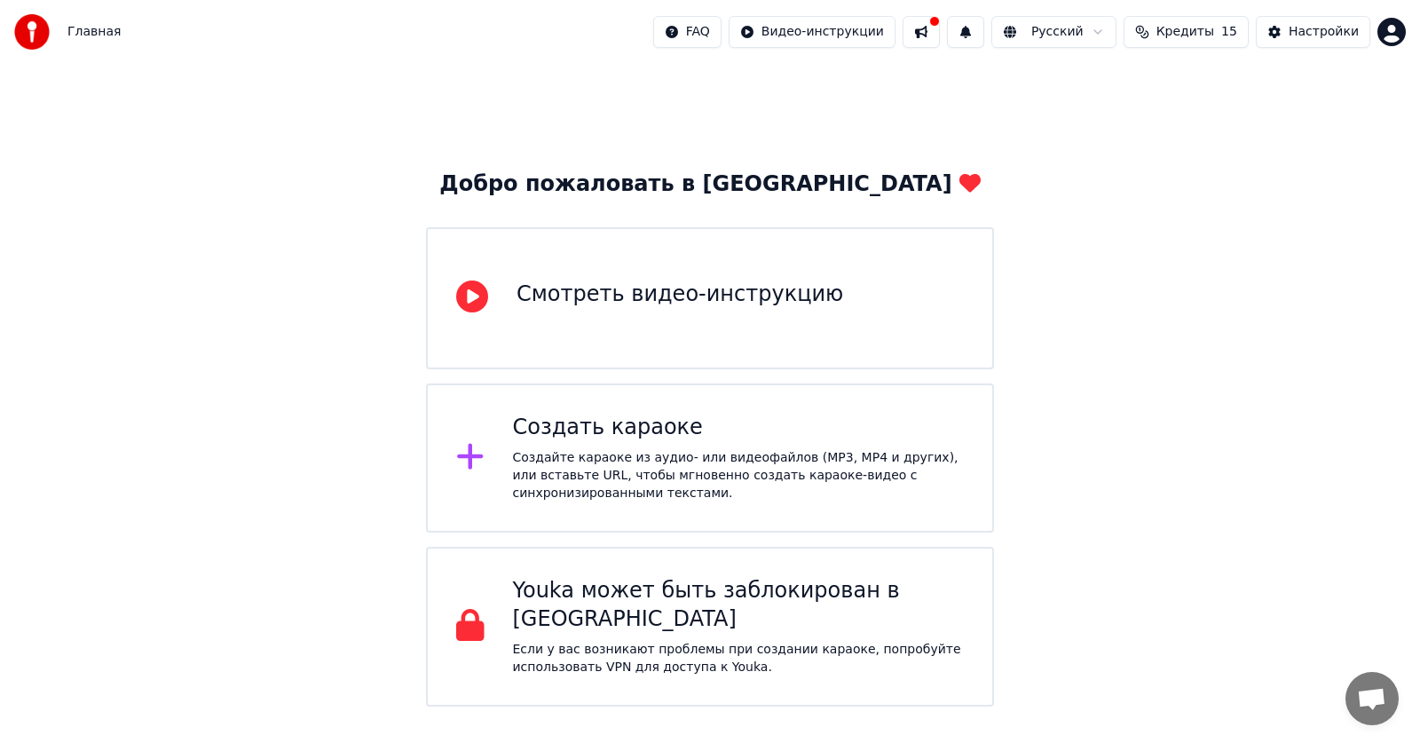
click at [509, 447] on div "Создать караоке Создайте караоке из аудио- или видеофайлов (MP3, MP4 и других),…" at bounding box center [710, 457] width 568 height 149
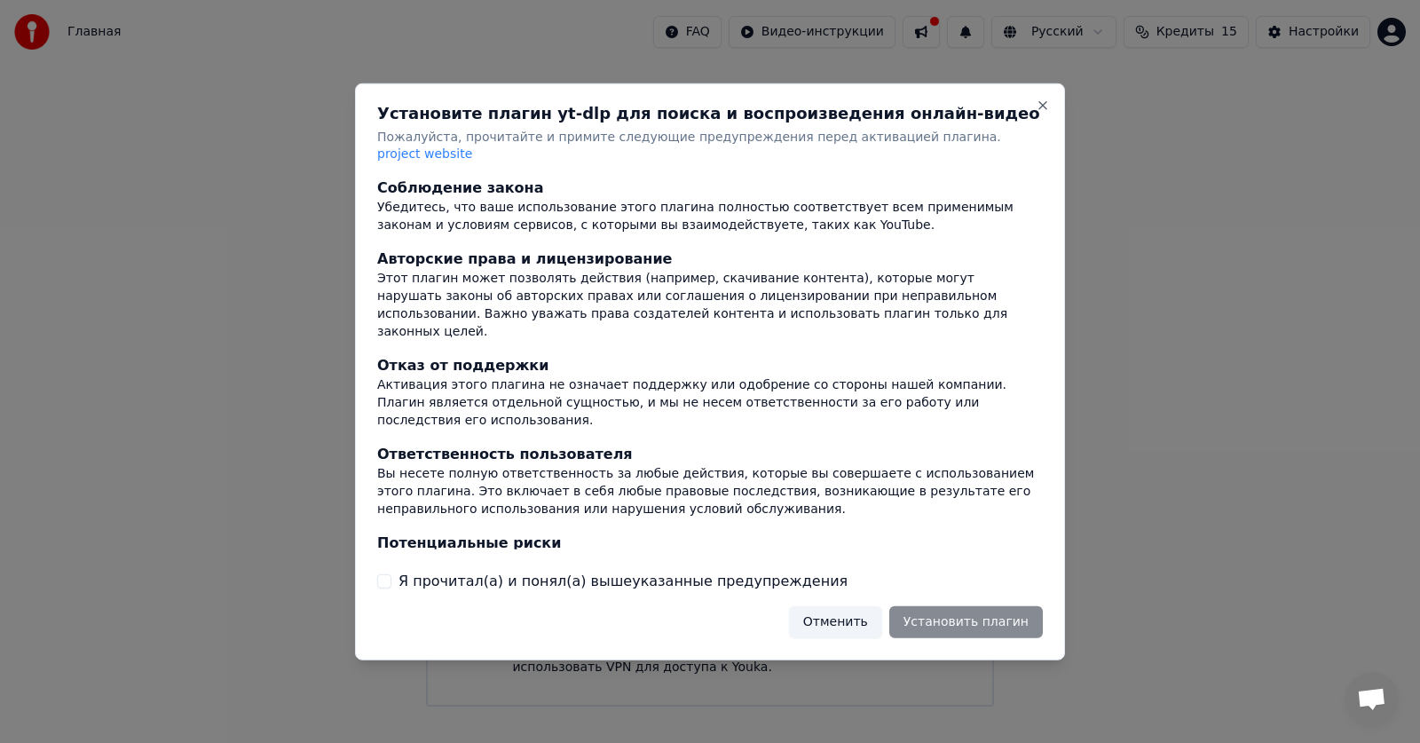
click at [983, 615] on div "Отменить Установить плагин" at bounding box center [916, 622] width 254 height 32
click at [385, 574] on button "Я прочитал(а) и понял(а) вышеуказанные предупреждения" at bounding box center [384, 581] width 14 height 14
click at [966, 608] on button "Установить плагин" at bounding box center [966, 622] width 154 height 32
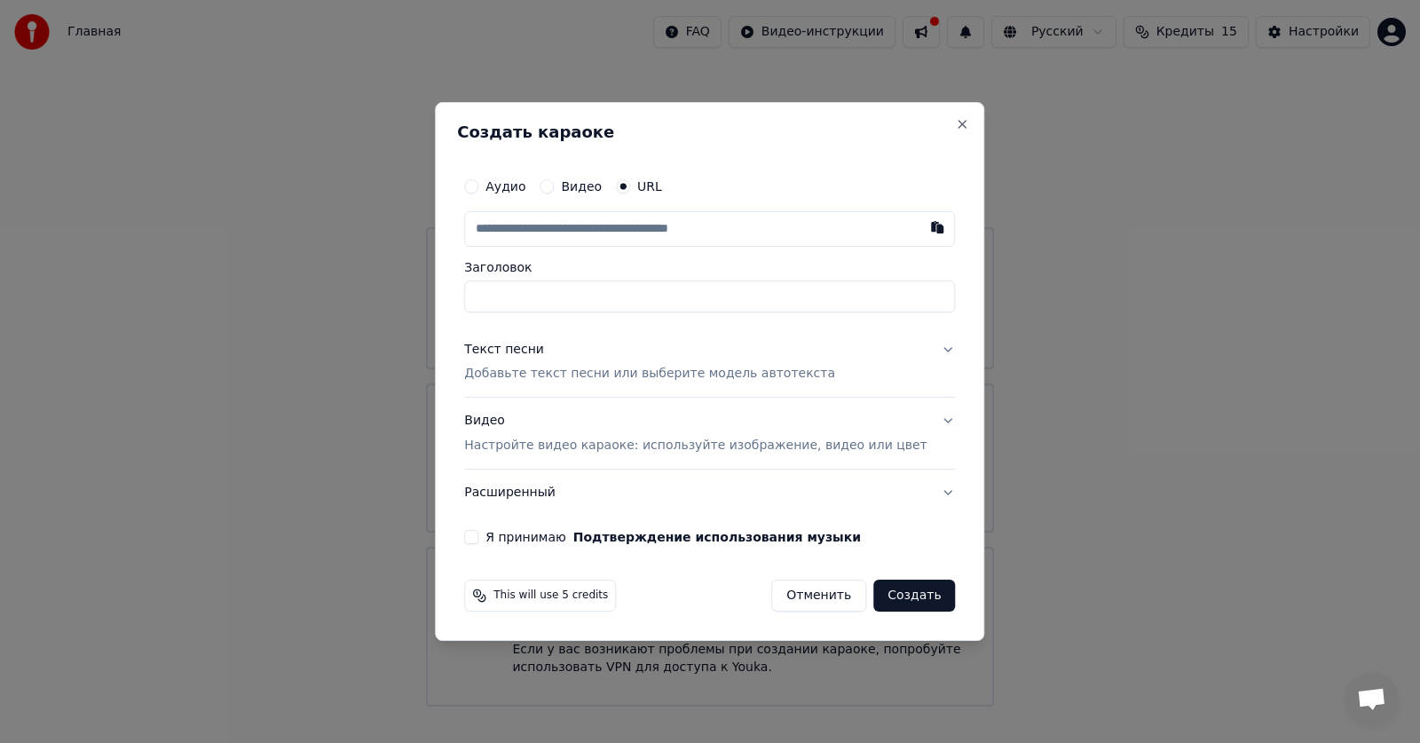
click at [478, 186] on button "Аудио" at bounding box center [471, 186] width 14 height 14
click at [534, 223] on div "Выбрать файл" at bounding box center [526, 229] width 122 height 32
click at [840, 445] on p "Настройте видео караоке: используйте изображение, видео или цвет" at bounding box center [695, 445] width 462 height 18
click at [539, 222] on div "Выбрать файл" at bounding box center [526, 229] width 122 height 32
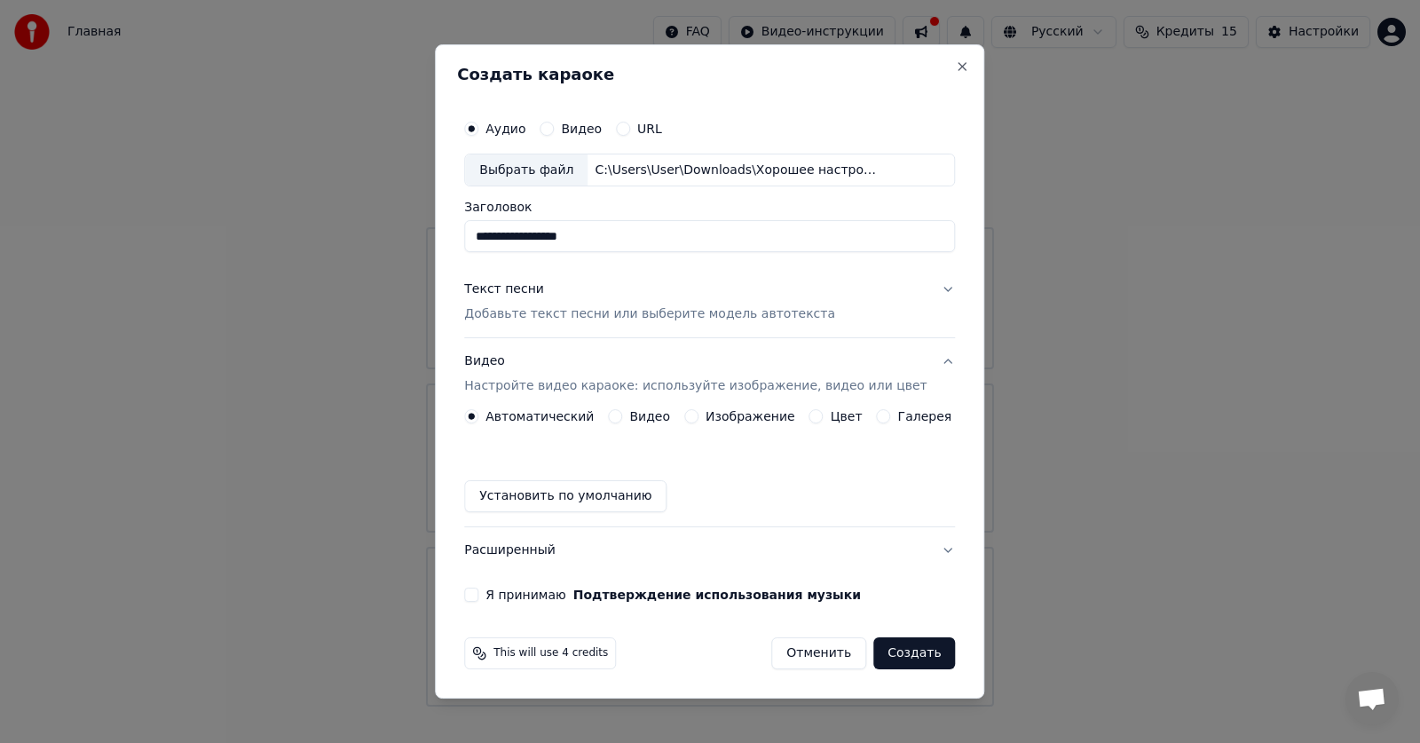
type input "**********"
click at [624, 313] on p "Добавьте текст песни или выберите модель автотекста" at bounding box center [649, 315] width 371 height 18
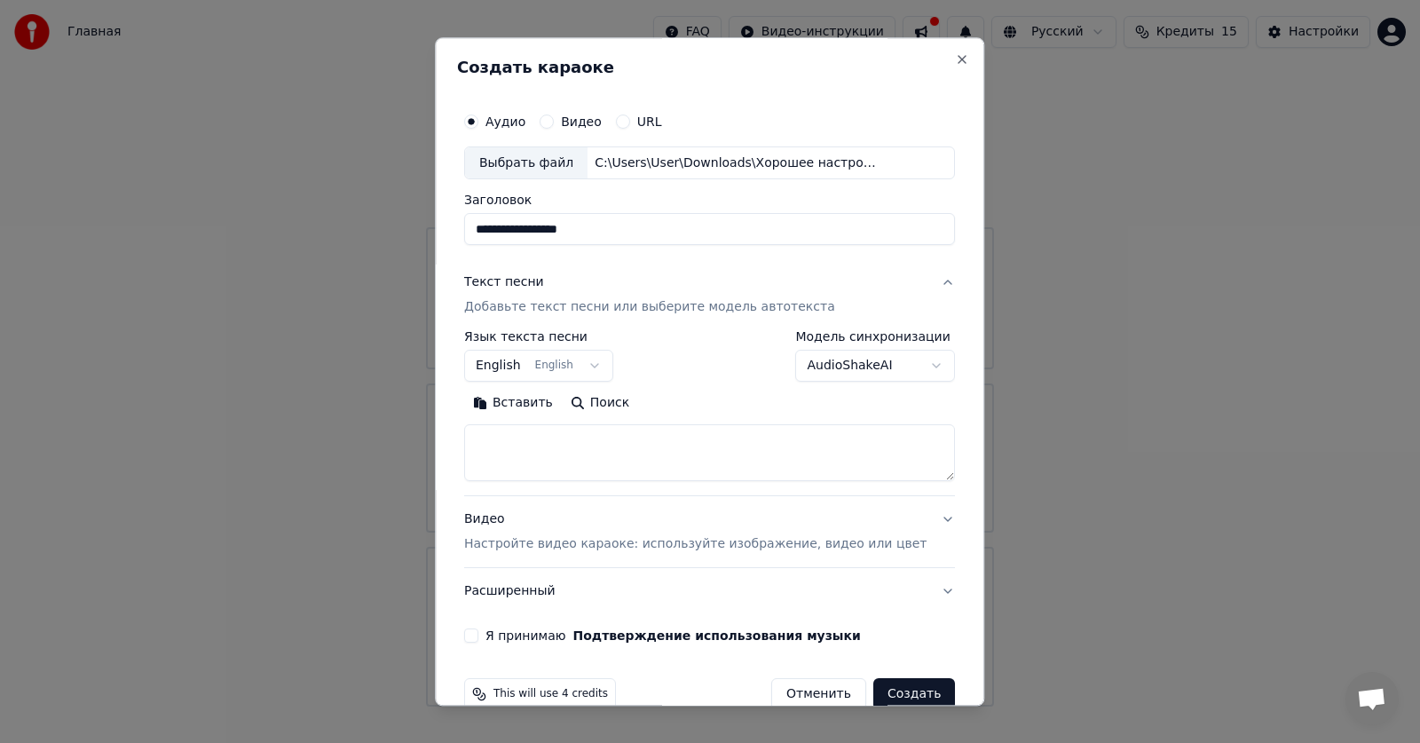
click at [607, 363] on button "English English" at bounding box center [538, 367] width 149 height 32
click at [514, 368] on button "English English" at bounding box center [538, 367] width 149 height 32
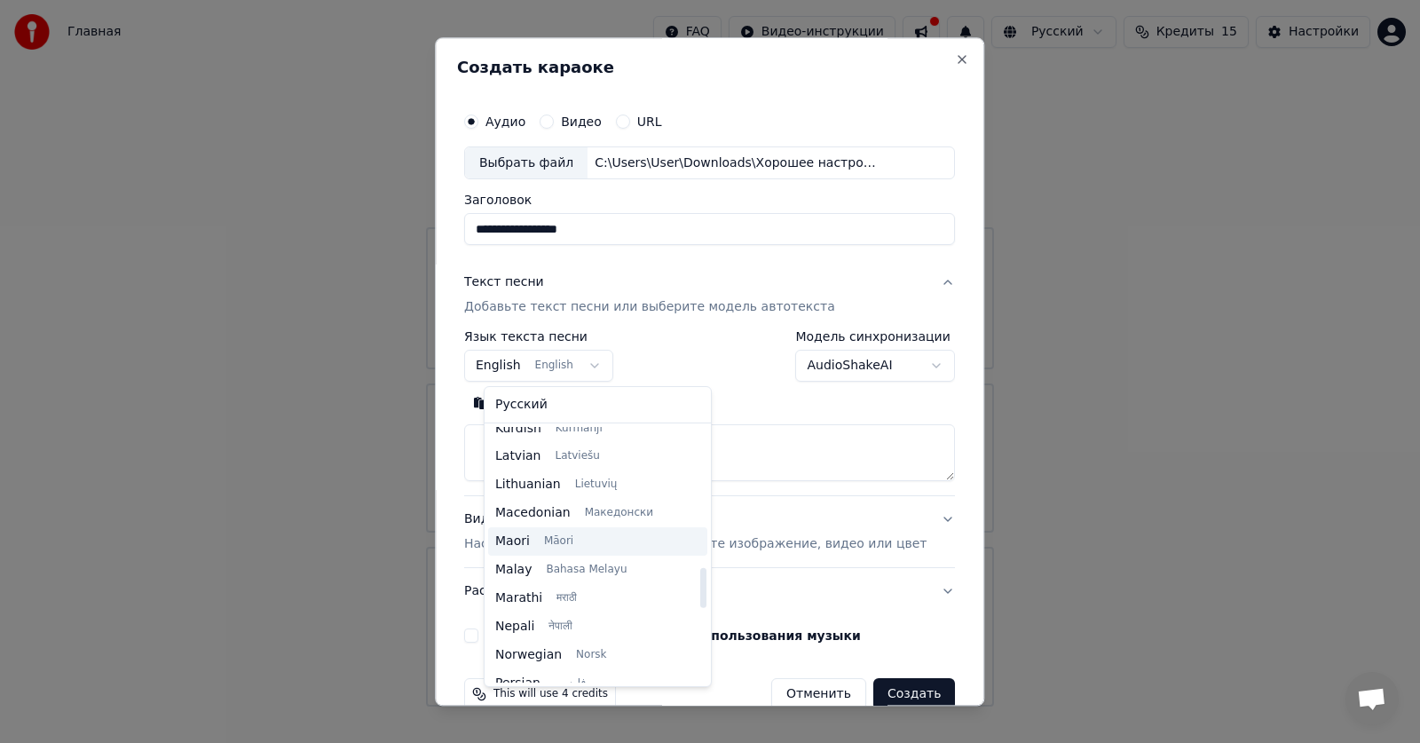
scroll to position [1207, 0]
select select "**"
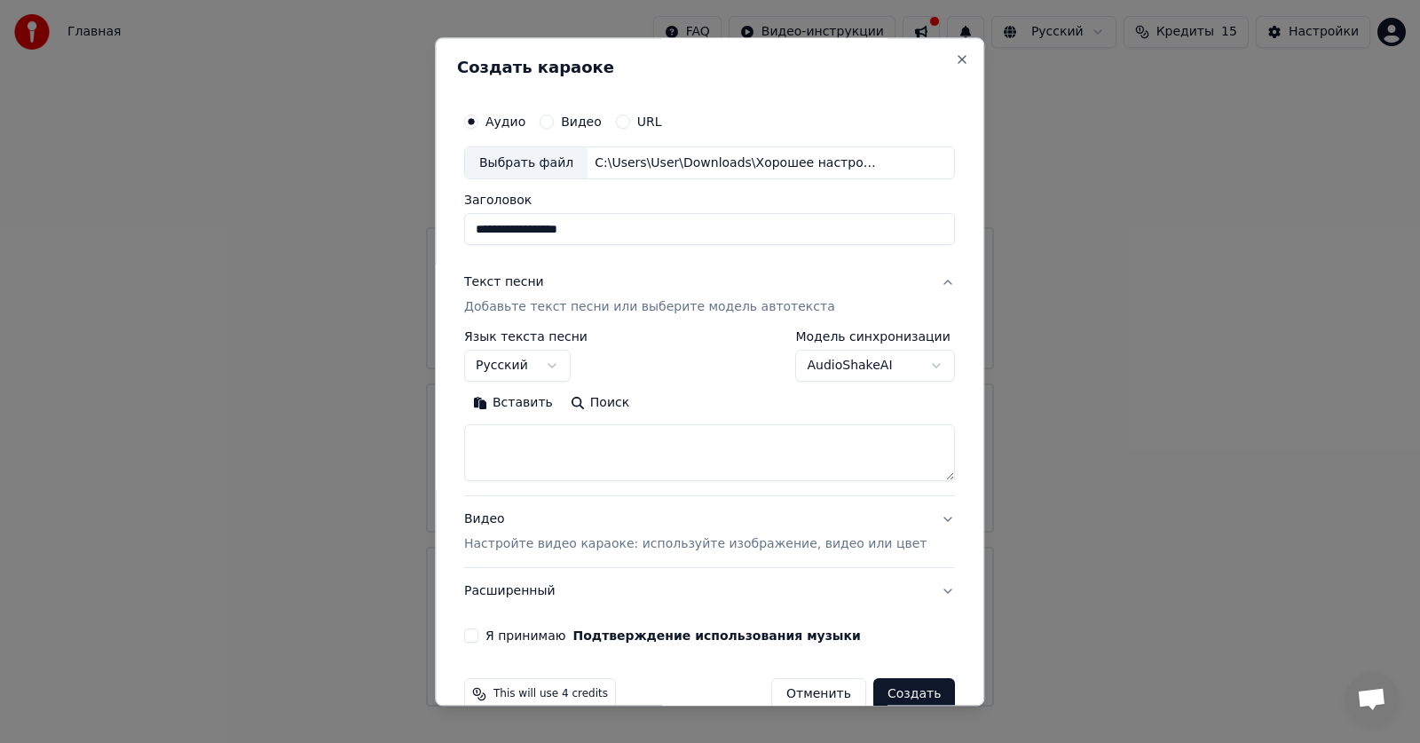
click at [595, 439] on textarea at bounding box center [709, 453] width 491 height 57
click at [526, 403] on button "Вставить" at bounding box center [513, 404] width 98 height 28
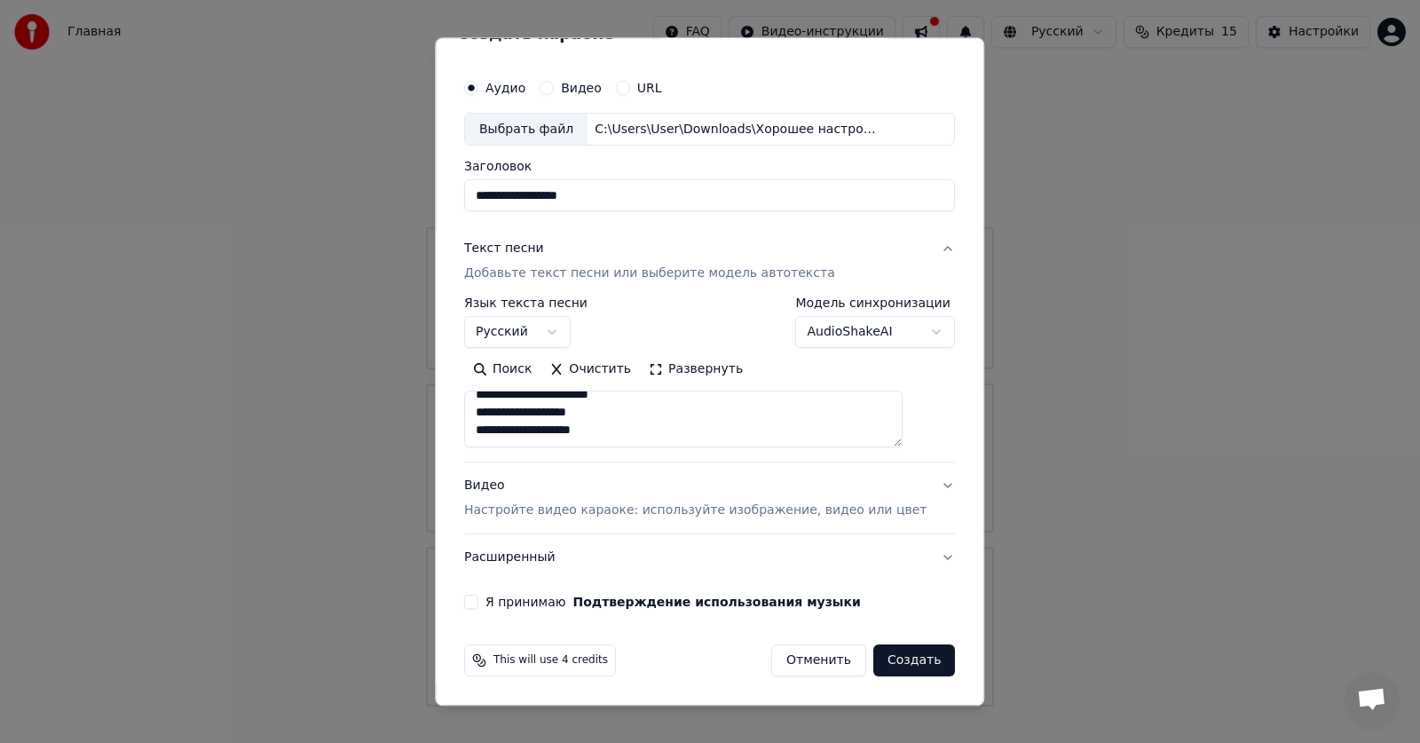
click at [875, 515] on p "Настройте видео караоке: используйте изображение, видео или цвет" at bounding box center [695, 511] width 462 height 18
type textarea "**********"
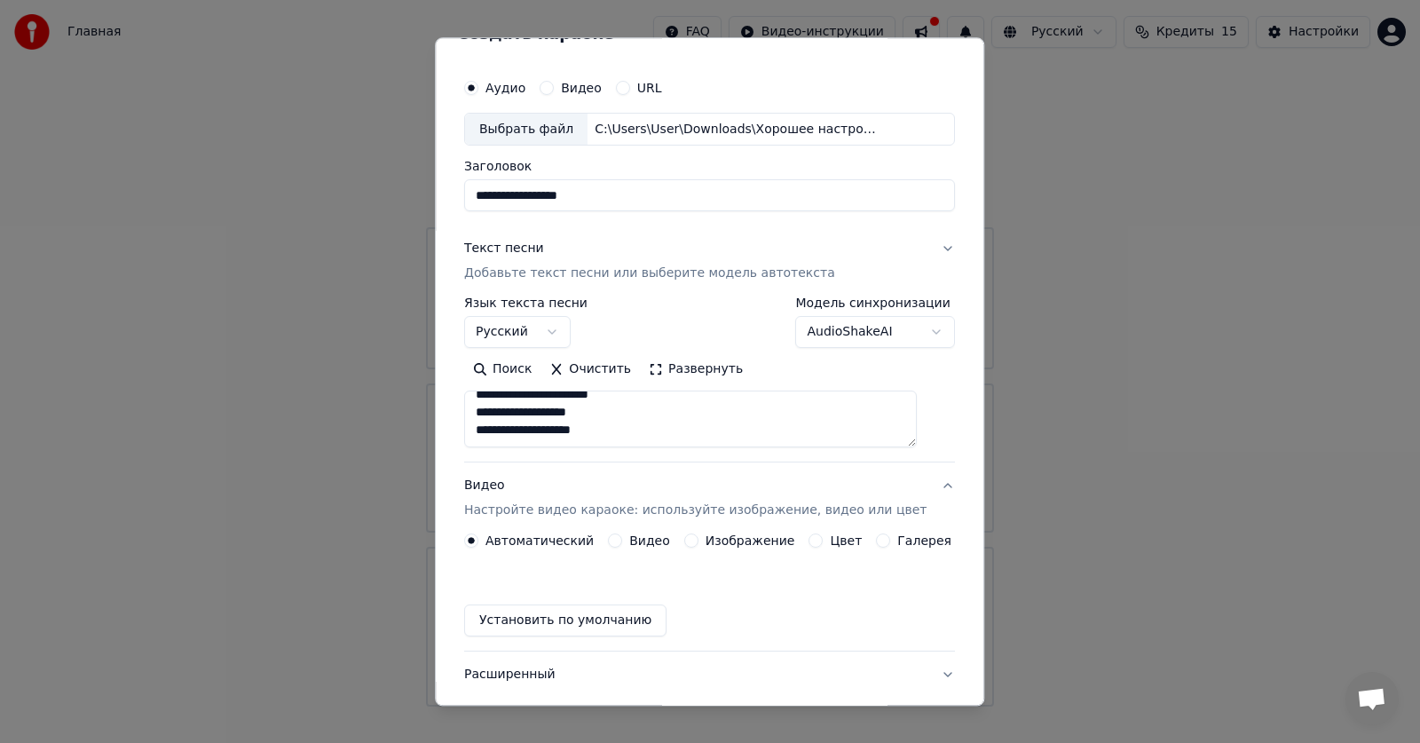
scroll to position [0, 0]
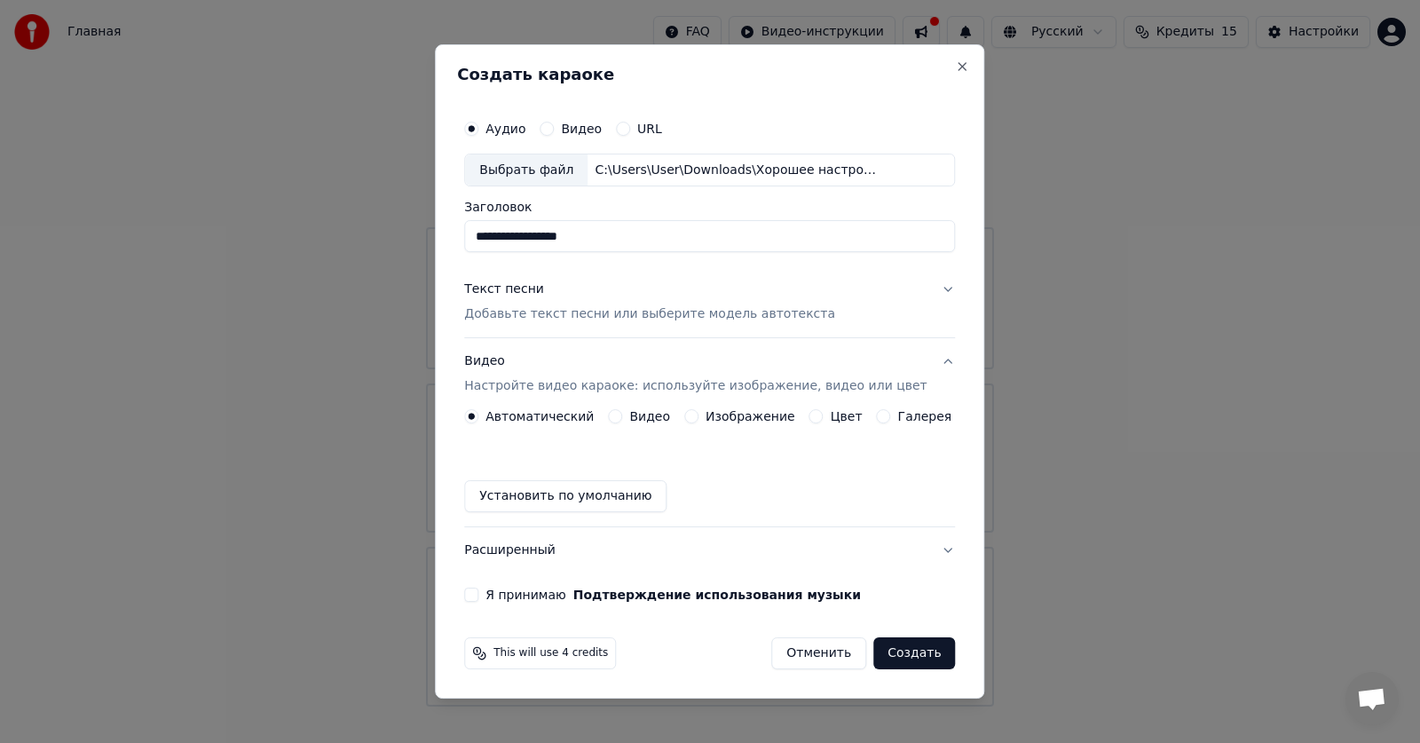
click at [697, 416] on button "Изображение" at bounding box center [691, 416] width 14 height 14
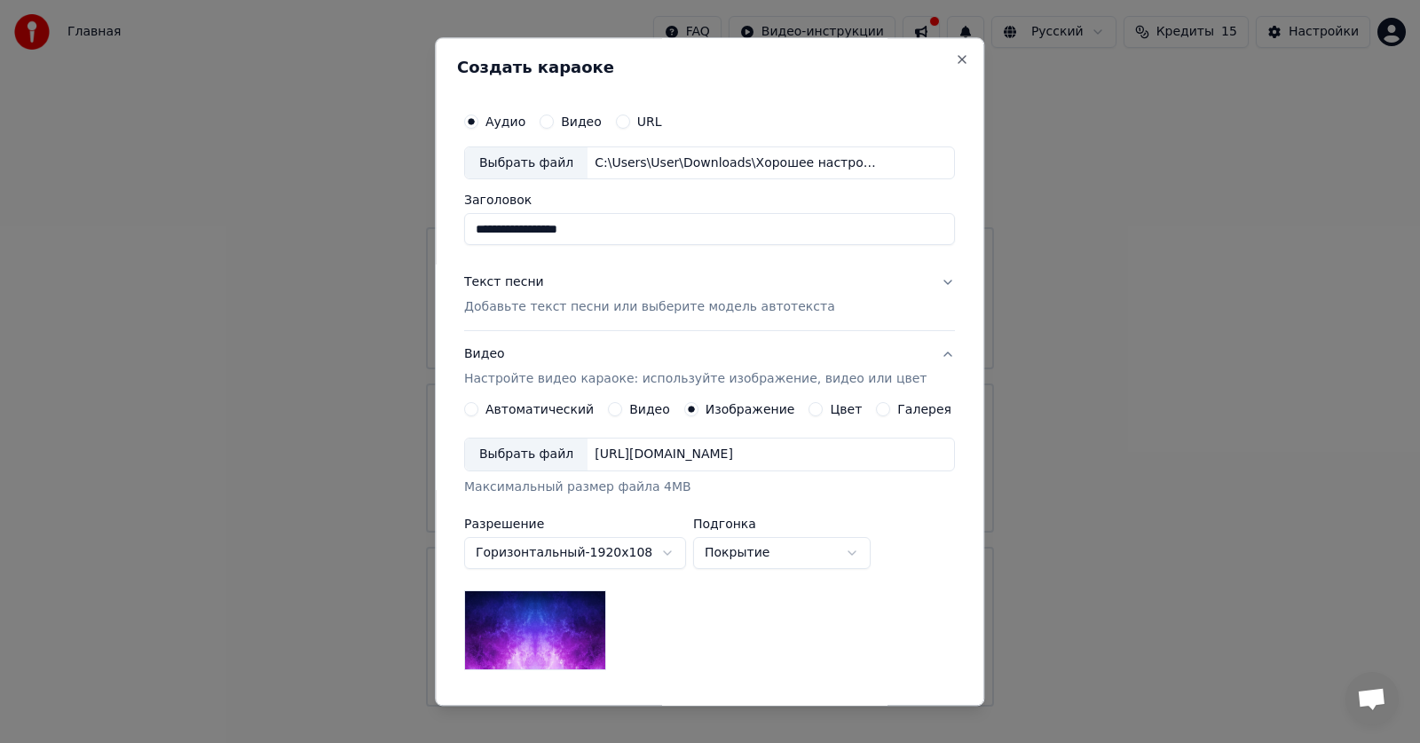
click at [551, 458] on div "Выбрать файл" at bounding box center [526, 455] width 122 height 32
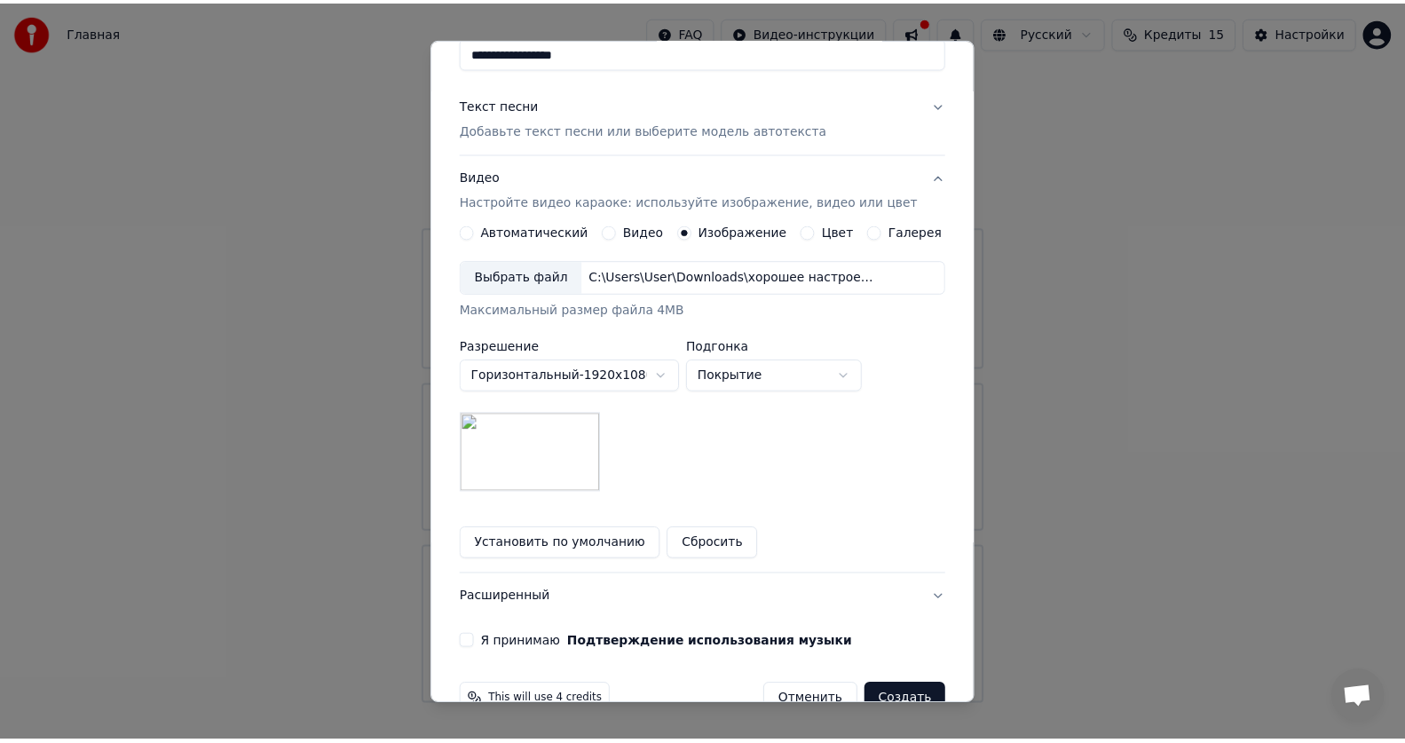
scroll to position [218, 0]
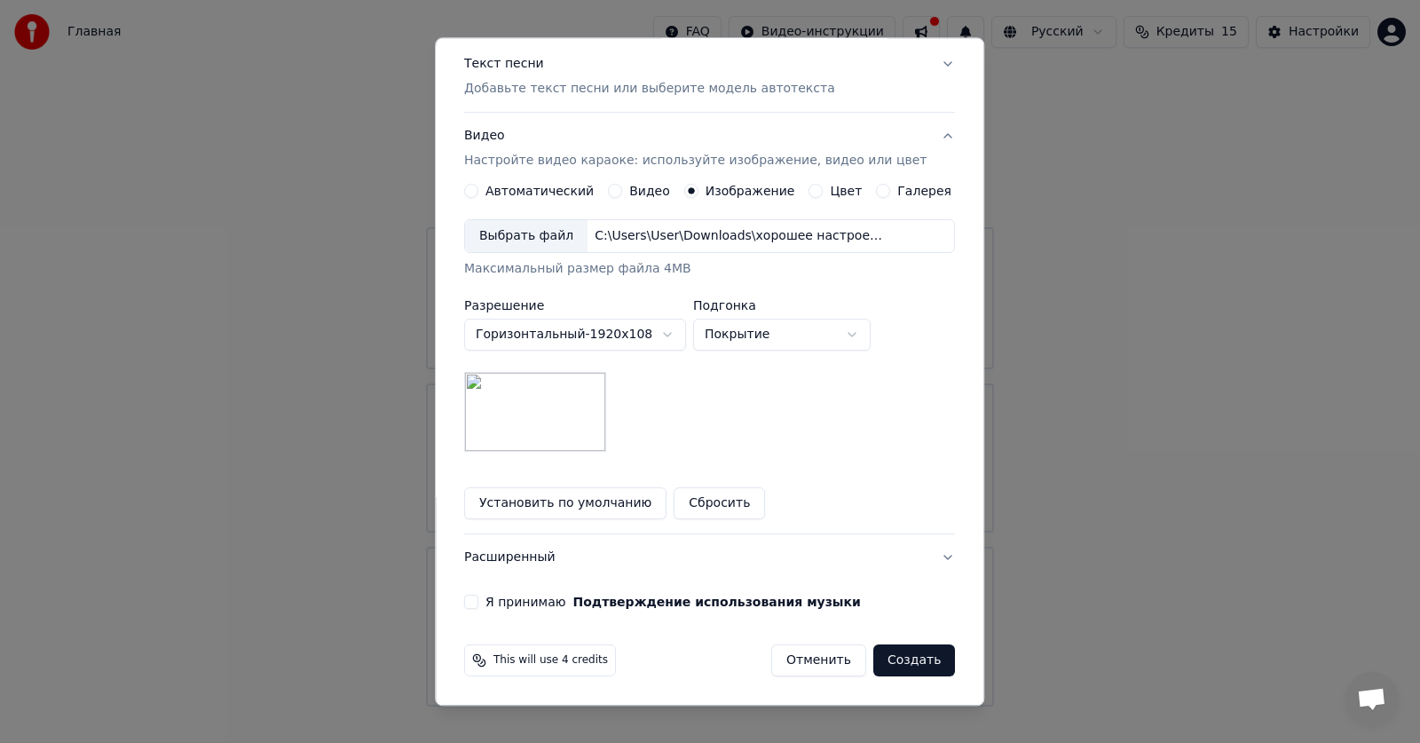
click at [478, 605] on button "Я принимаю Подтверждение использования музыки" at bounding box center [471, 603] width 14 height 14
click at [899, 661] on button "Создать" at bounding box center [914, 661] width 82 height 32
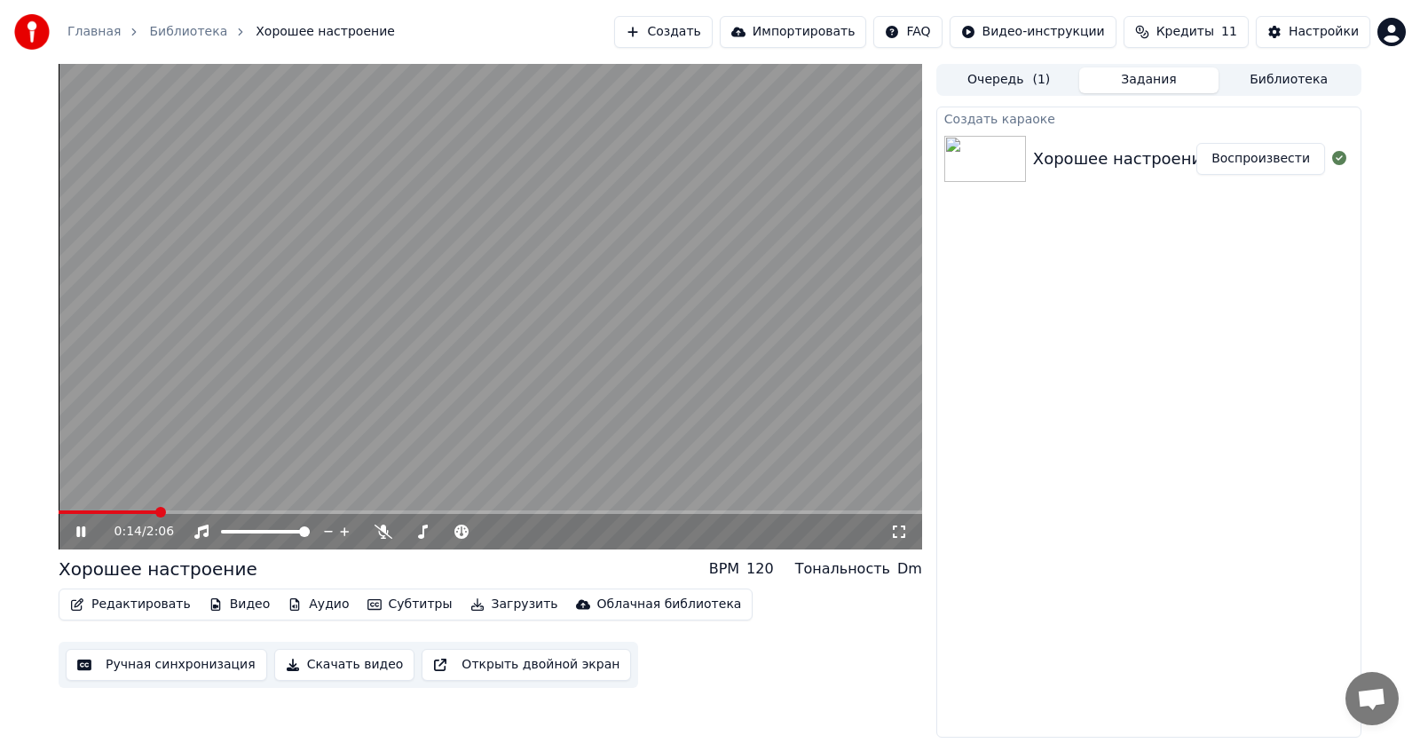
click at [185, 666] on button "Ручная синхронизация" at bounding box center [167, 665] width 202 height 32
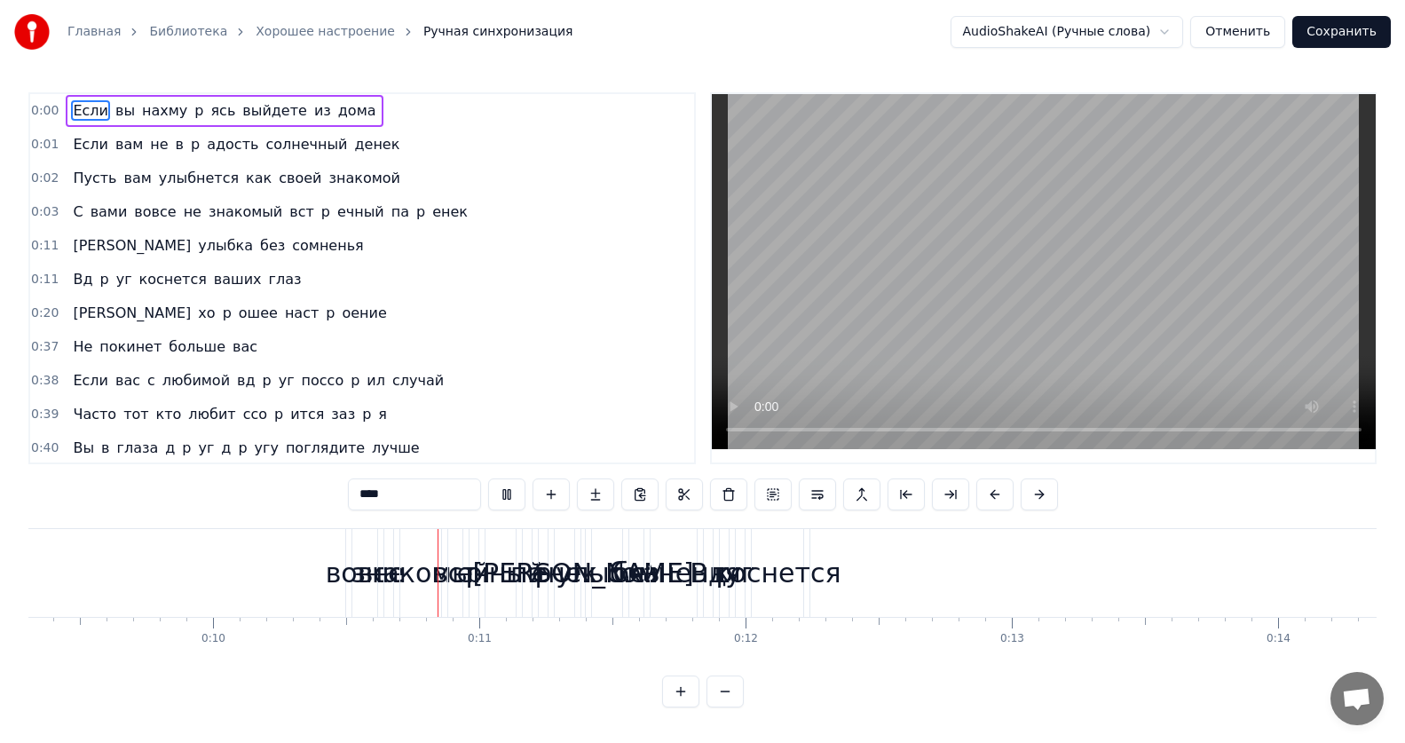
scroll to position [0, 2665]
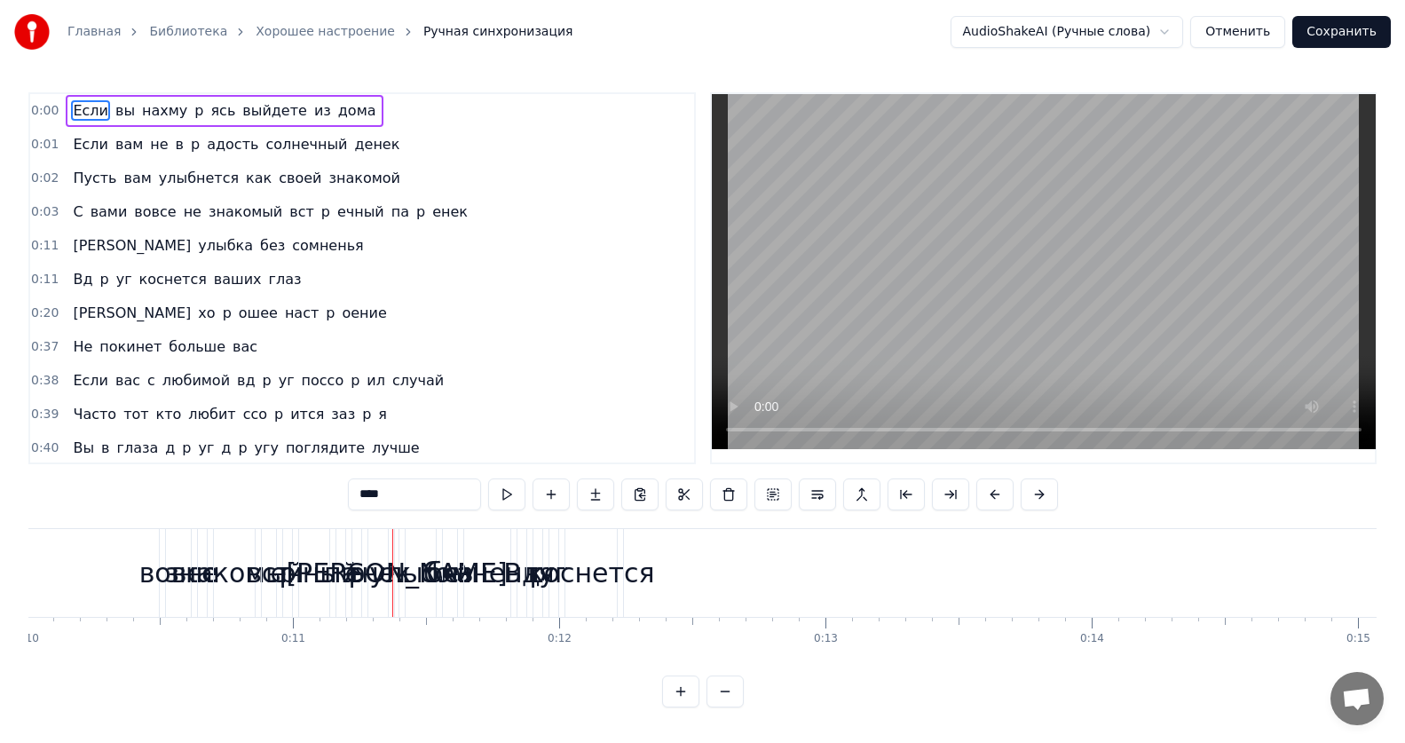
click at [49, 113] on span "0:00" at bounding box center [45, 111] width 28 height 18
click at [48, 113] on span "0:00" at bounding box center [45, 111] width 28 height 18
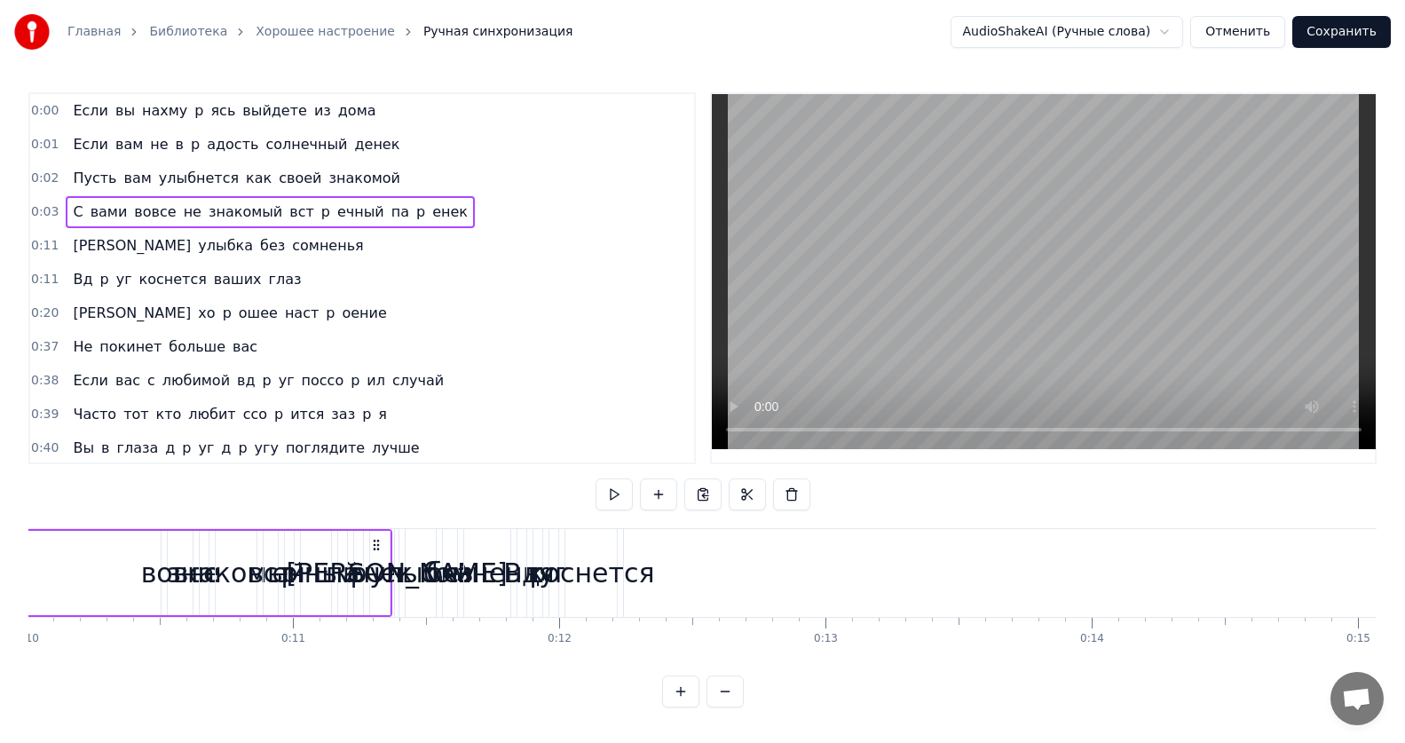
drag, startPoint x: 198, startPoint y: 110, endPoint x: 51, endPoint y: 114, distance: 146.5
click at [96, 105] on div "Если вы нахму p ясь выйдете из дома" at bounding box center [224, 111] width 317 height 32
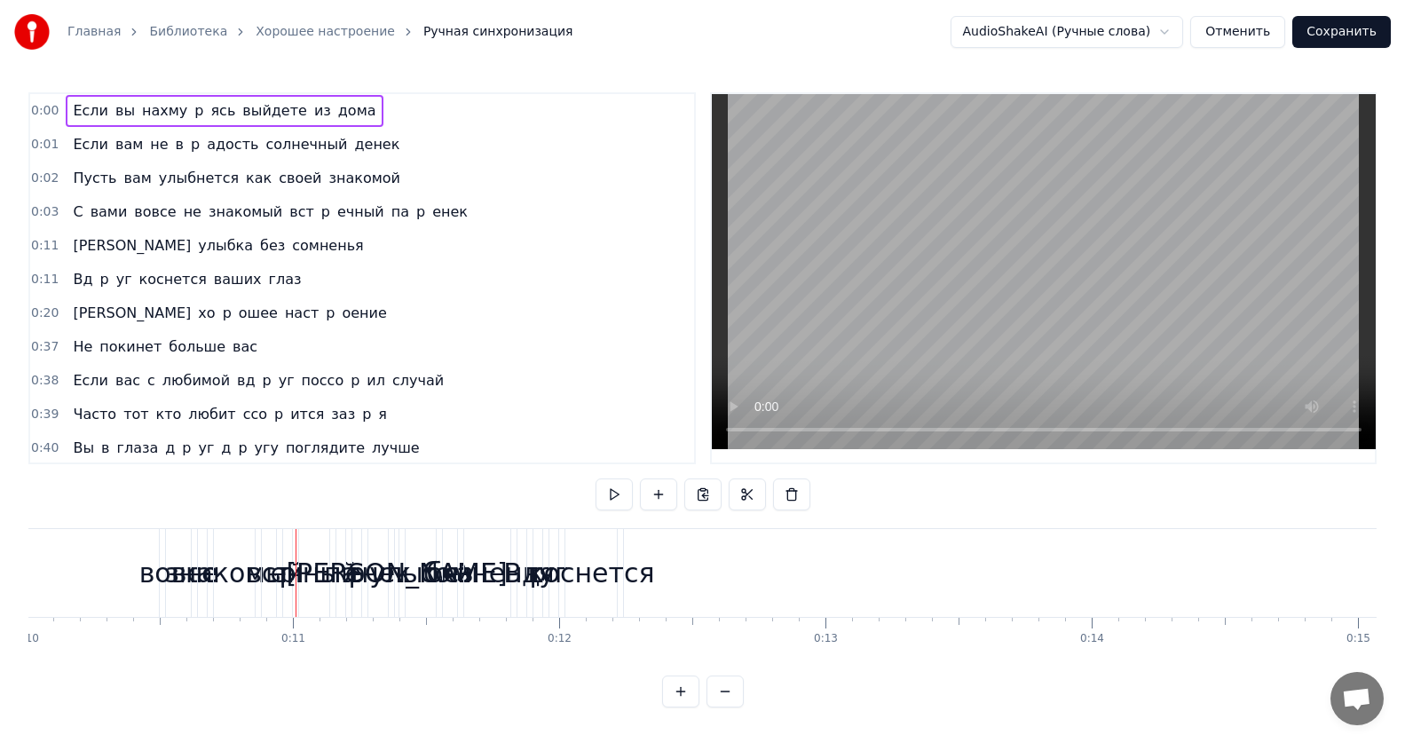
click at [73, 110] on span "Если" at bounding box center [90, 110] width 39 height 20
click at [114, 114] on span "вы" at bounding box center [125, 110] width 23 height 20
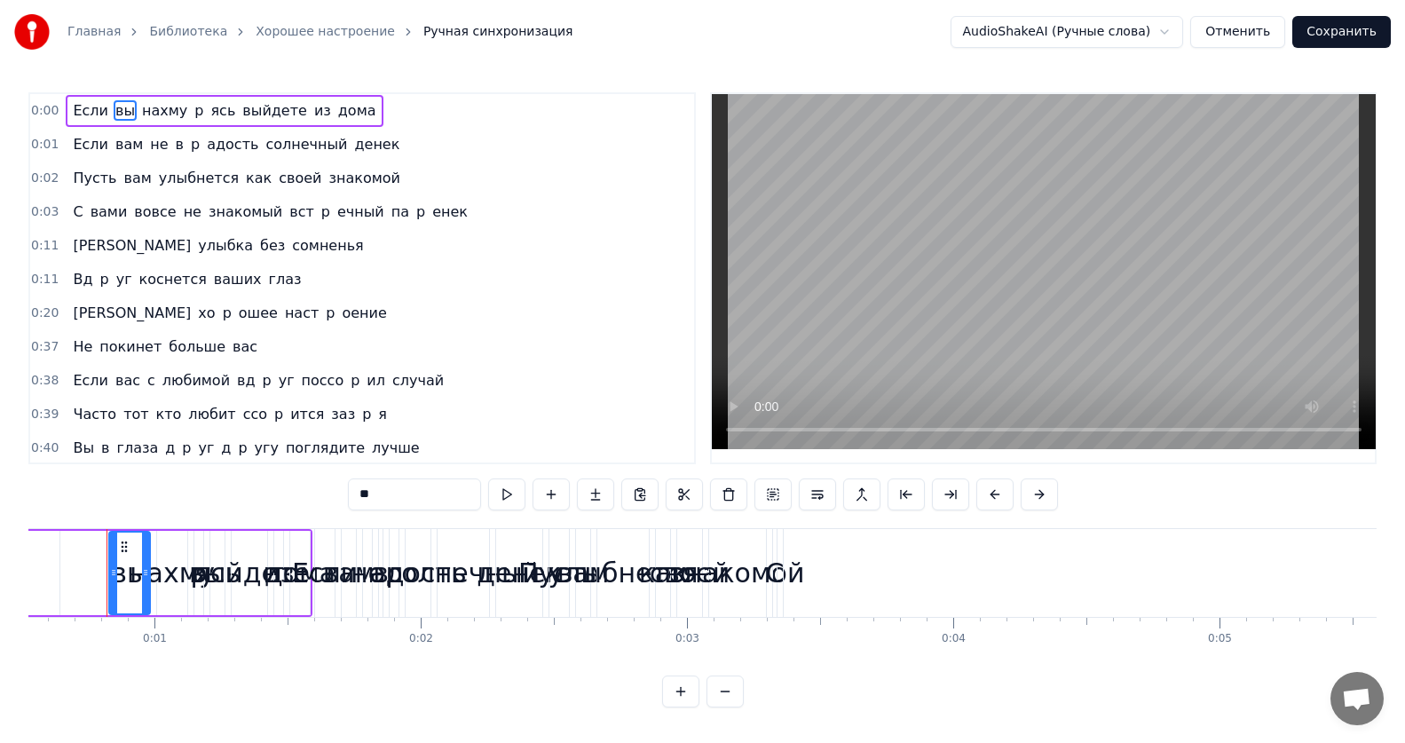
scroll to position [0, 130]
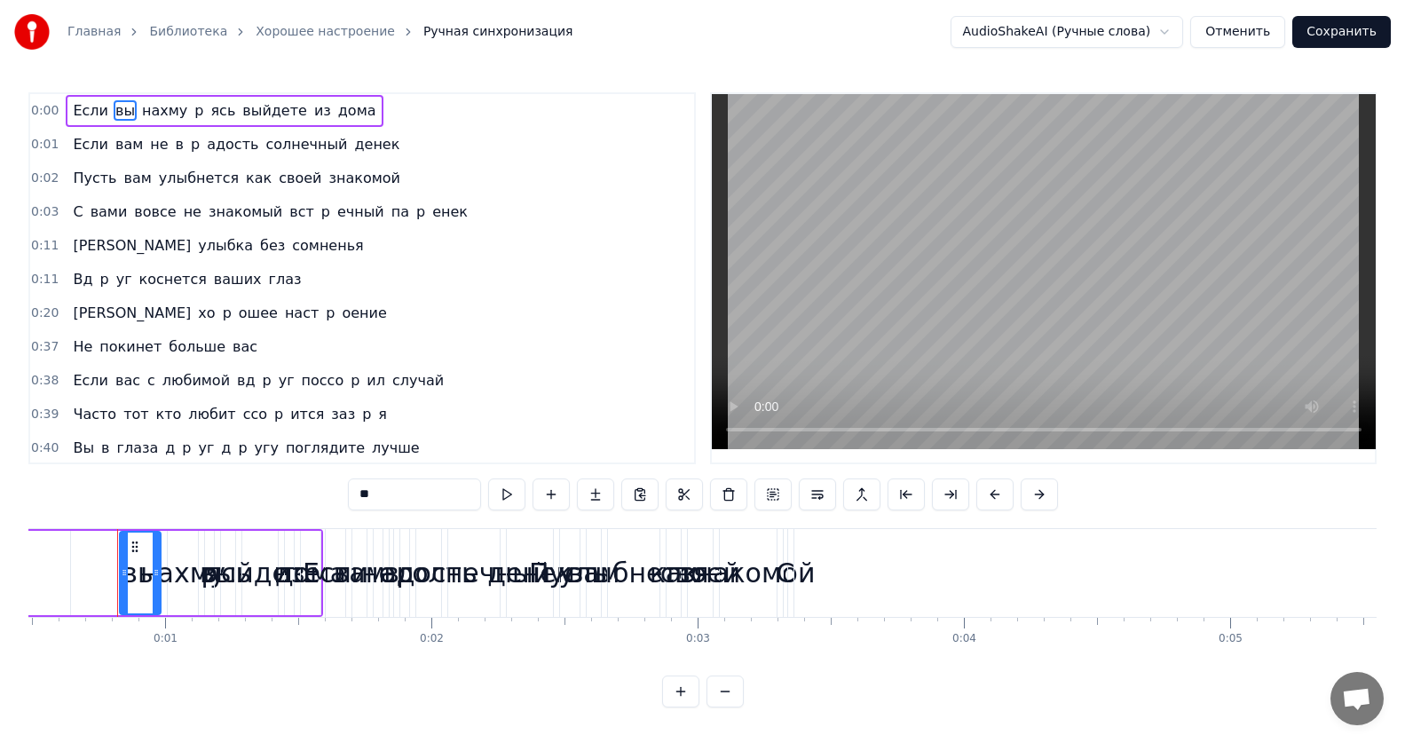
click at [89, 113] on span "Если" at bounding box center [90, 110] width 39 height 20
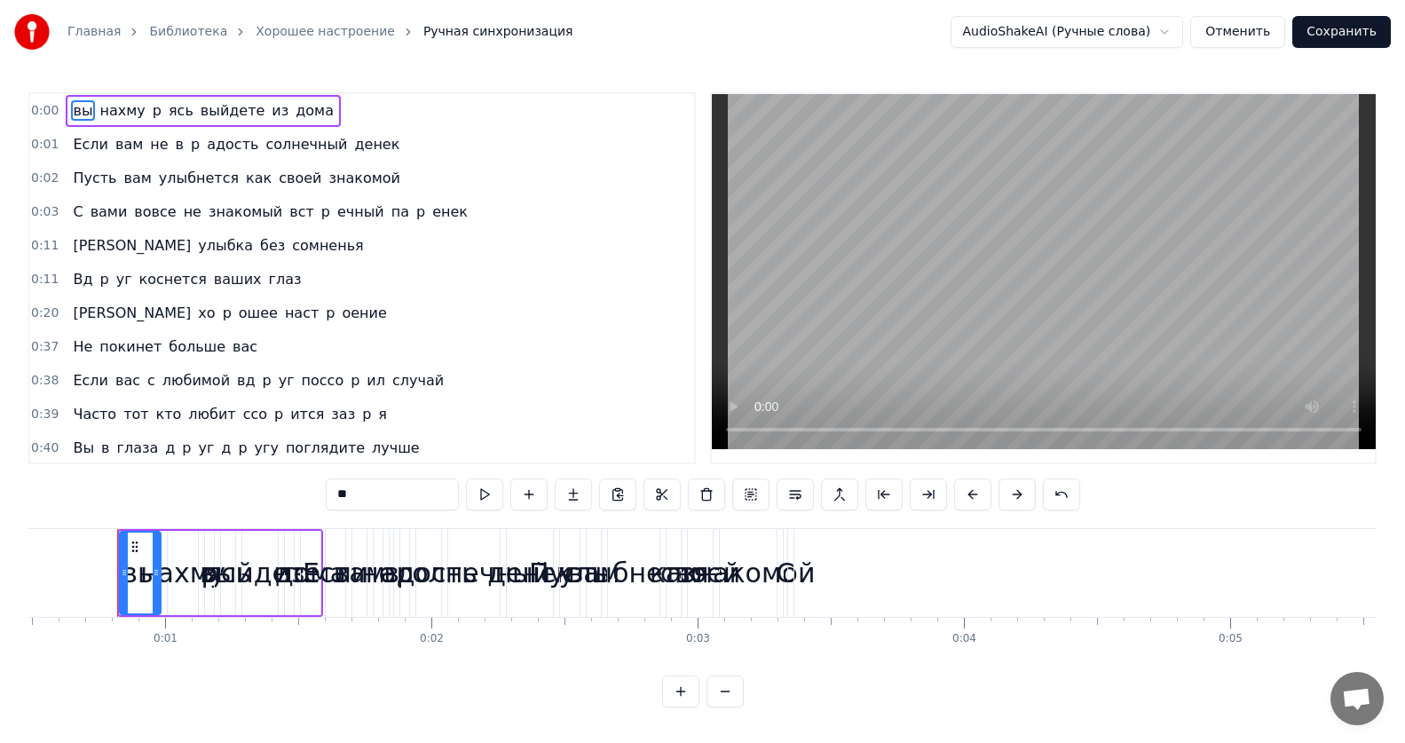
click at [167, 118] on span "ясь" at bounding box center [181, 110] width 28 height 20
click at [394, 494] on input "***" at bounding box center [392, 494] width 133 height 32
type input "*"
click at [273, 109] on span "дома" at bounding box center [290, 110] width 42 height 20
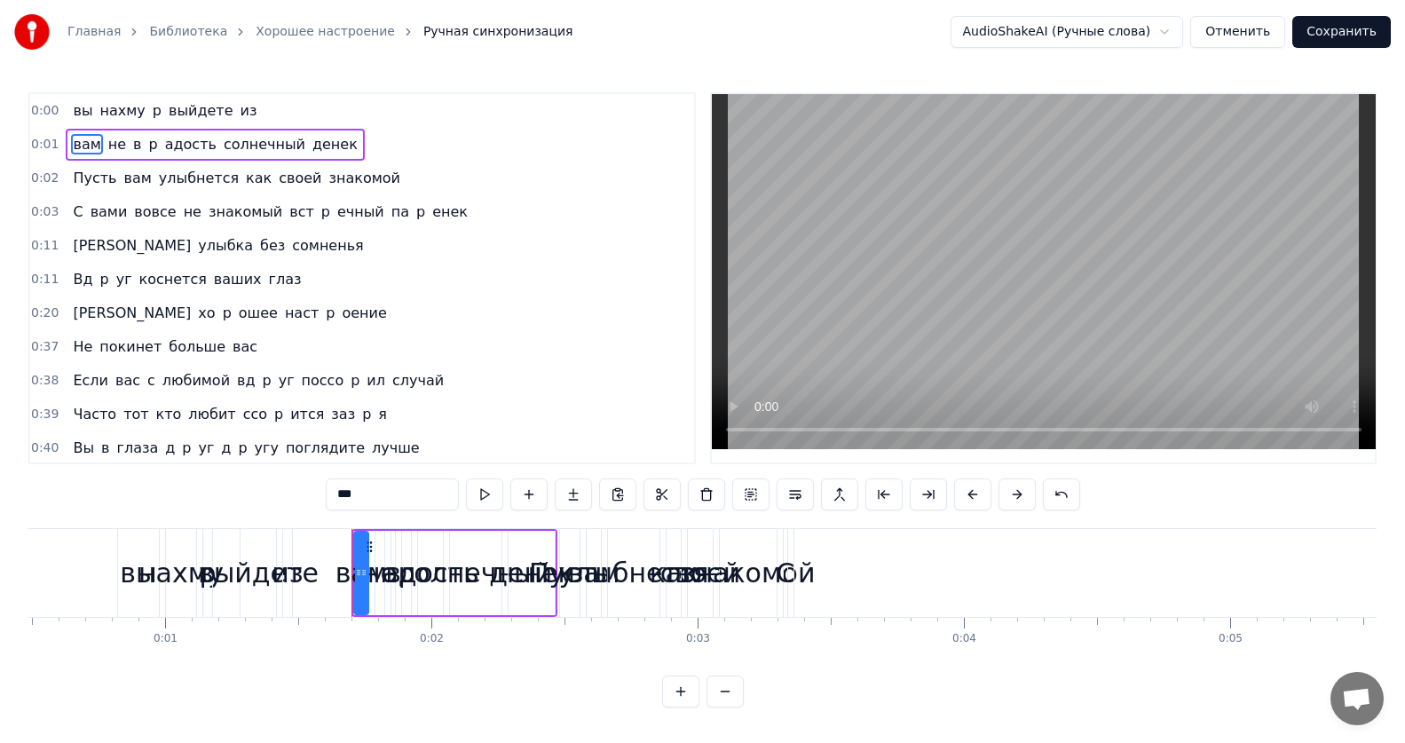
click at [83, 113] on span "вы" at bounding box center [82, 110] width 23 height 20
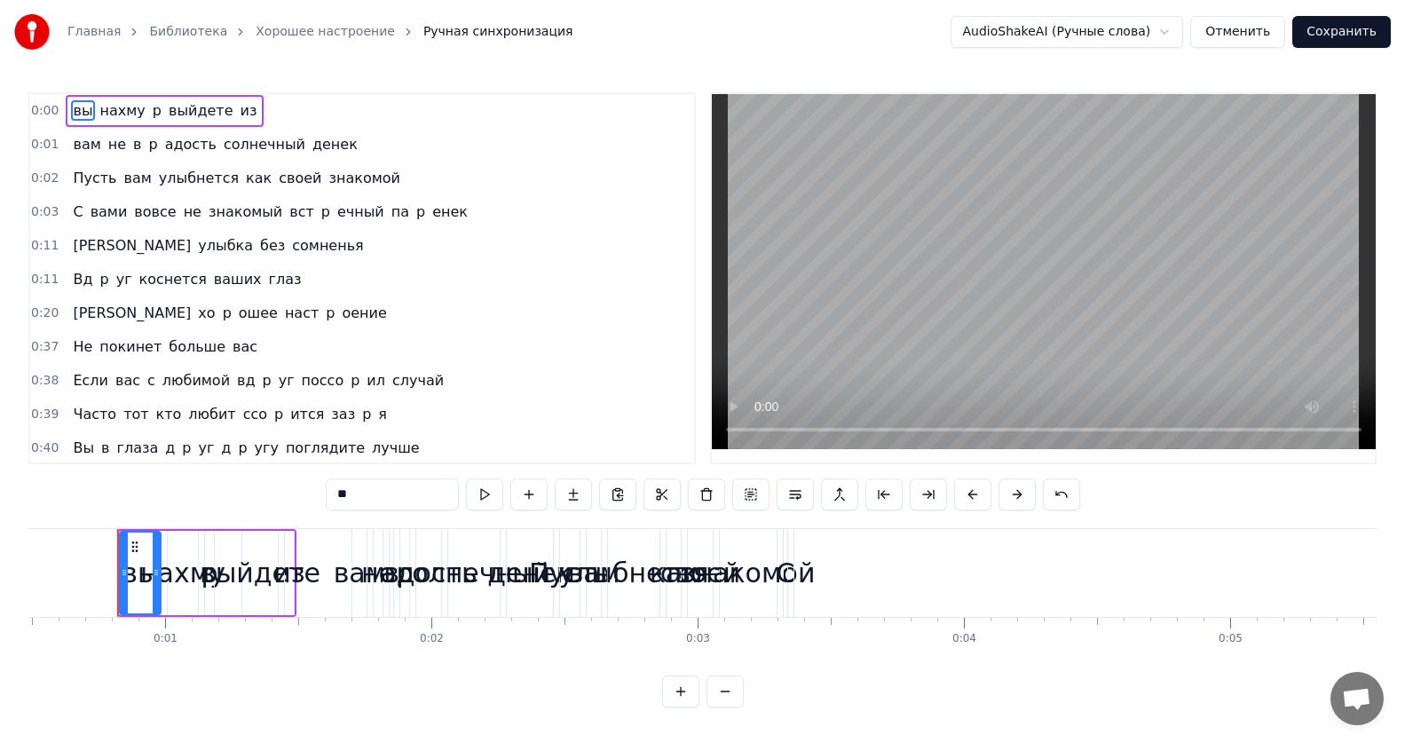
click at [361, 504] on input "**" at bounding box center [392, 494] width 133 height 32
type input "*"
click at [90, 110] on span "нахму" at bounding box center [102, 110] width 49 height 20
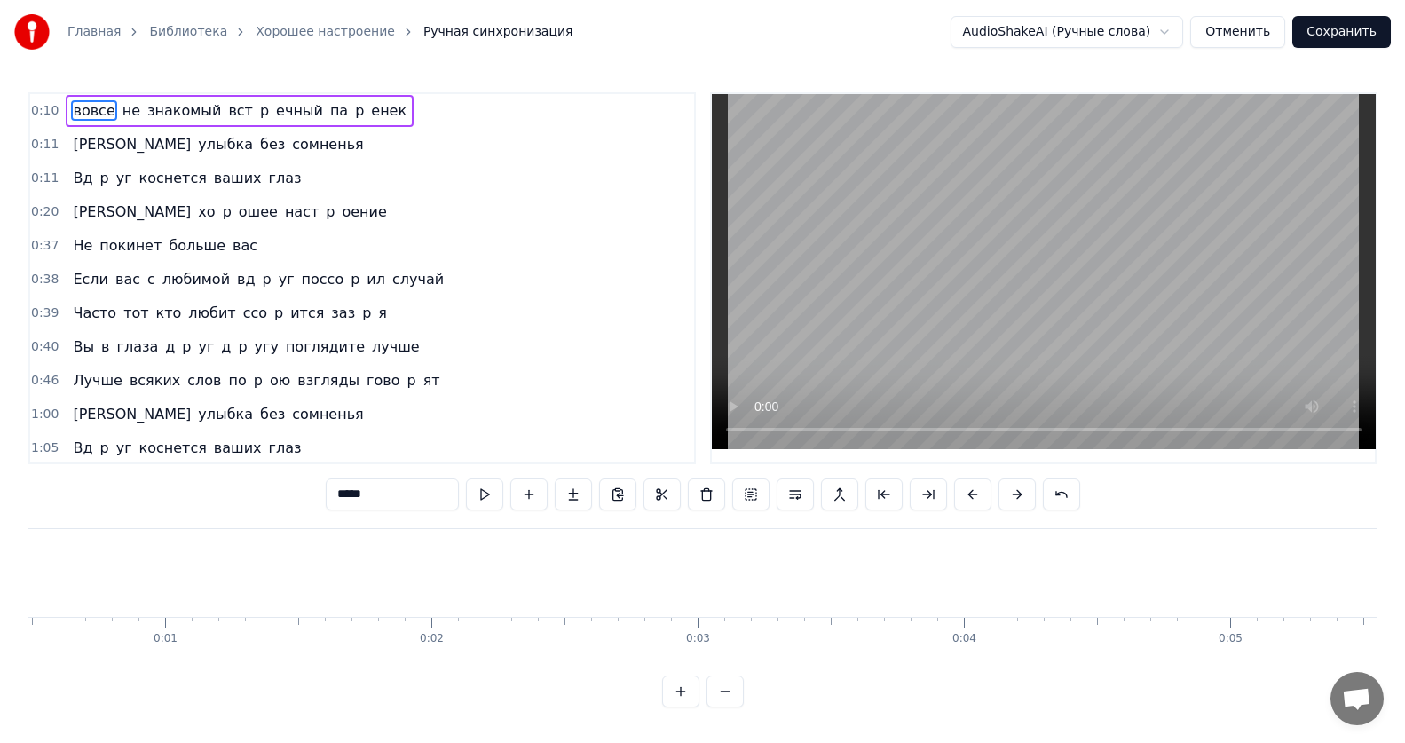
type input "**"
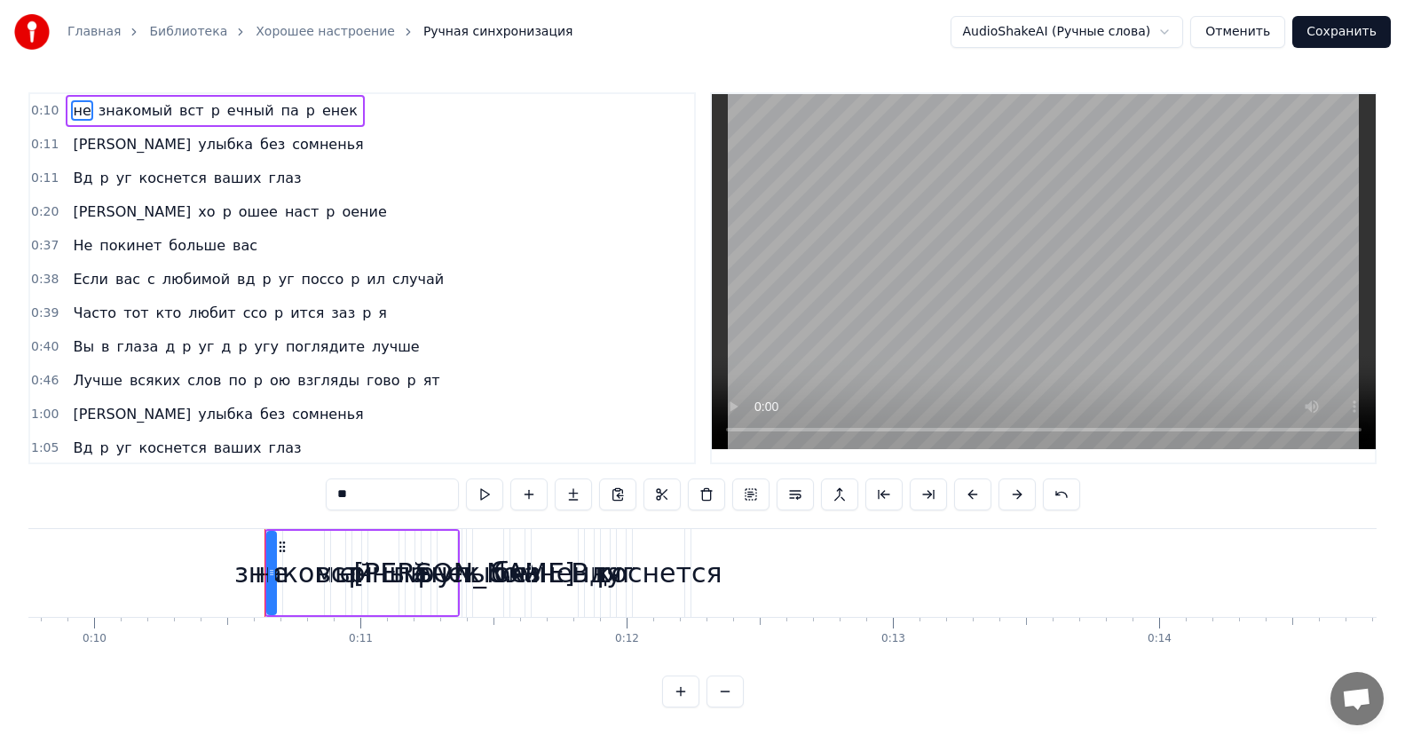
scroll to position [0, 2745]
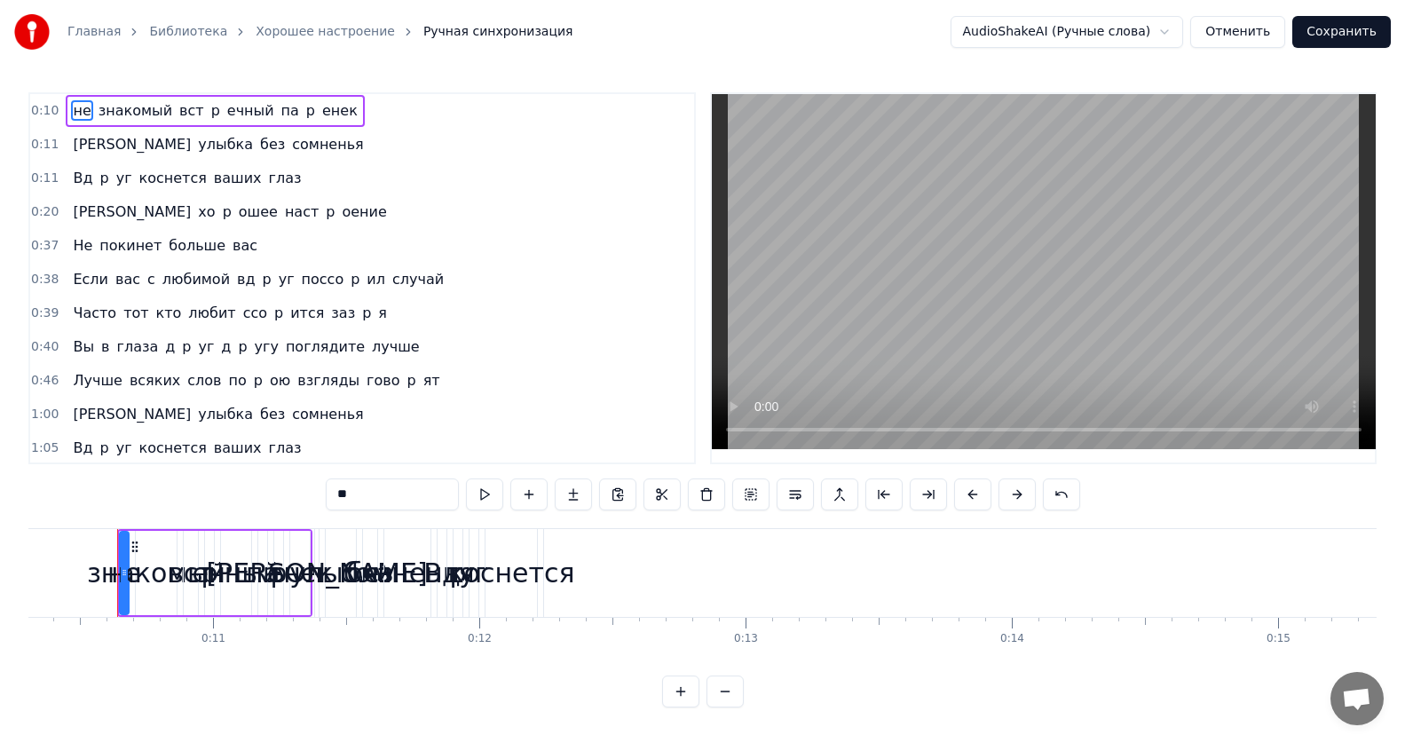
click at [216, 597] on div "не знакомый вст p ечный па p енек" at bounding box center [214, 573] width 195 height 88
click at [218, 605] on div "не знакомый вст p ечный па p енек" at bounding box center [214, 573] width 195 height 88
drag, startPoint x: 71, startPoint y: 106, endPoint x: 270, endPoint y: 114, distance: 199.0
click at [270, 114] on div "не знакомый вст p ечный па p енек" at bounding box center [215, 111] width 298 height 32
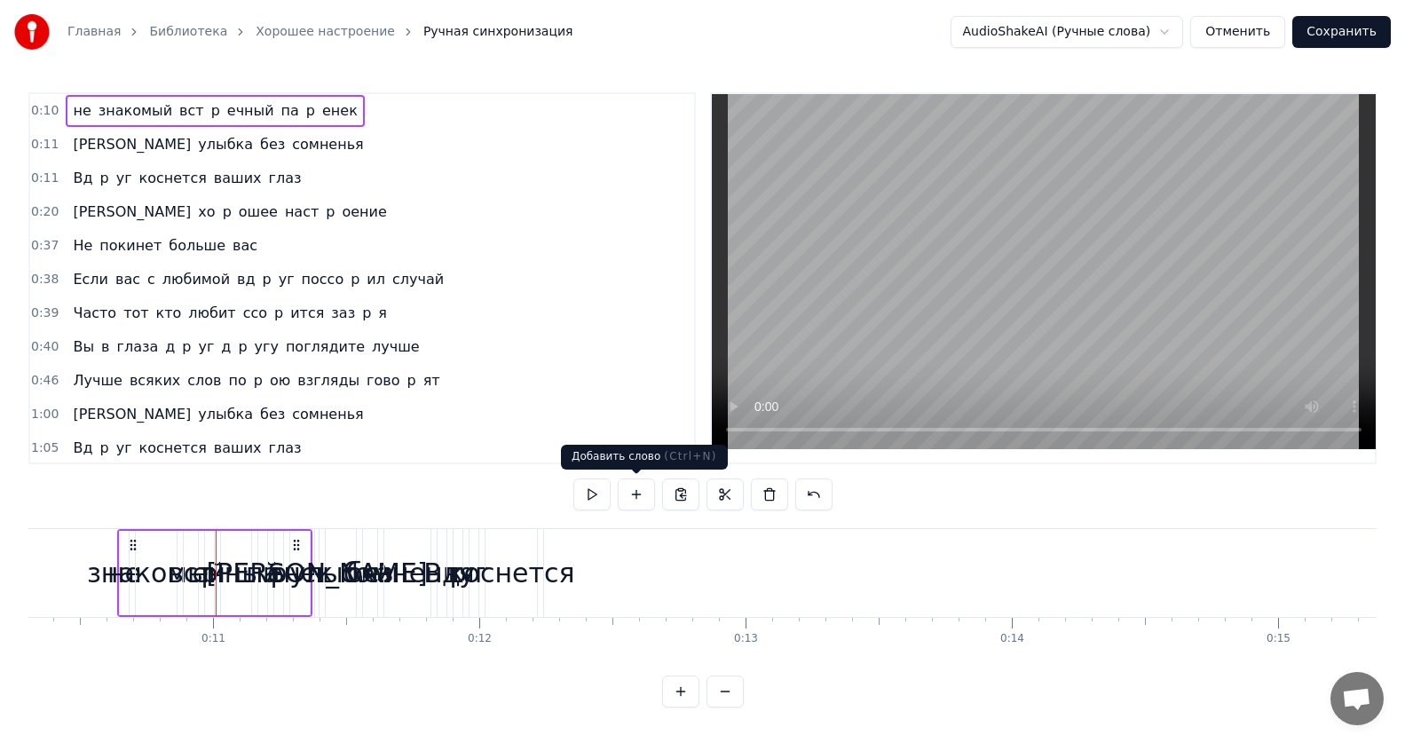
click at [627, 494] on button at bounding box center [636, 494] width 37 height 32
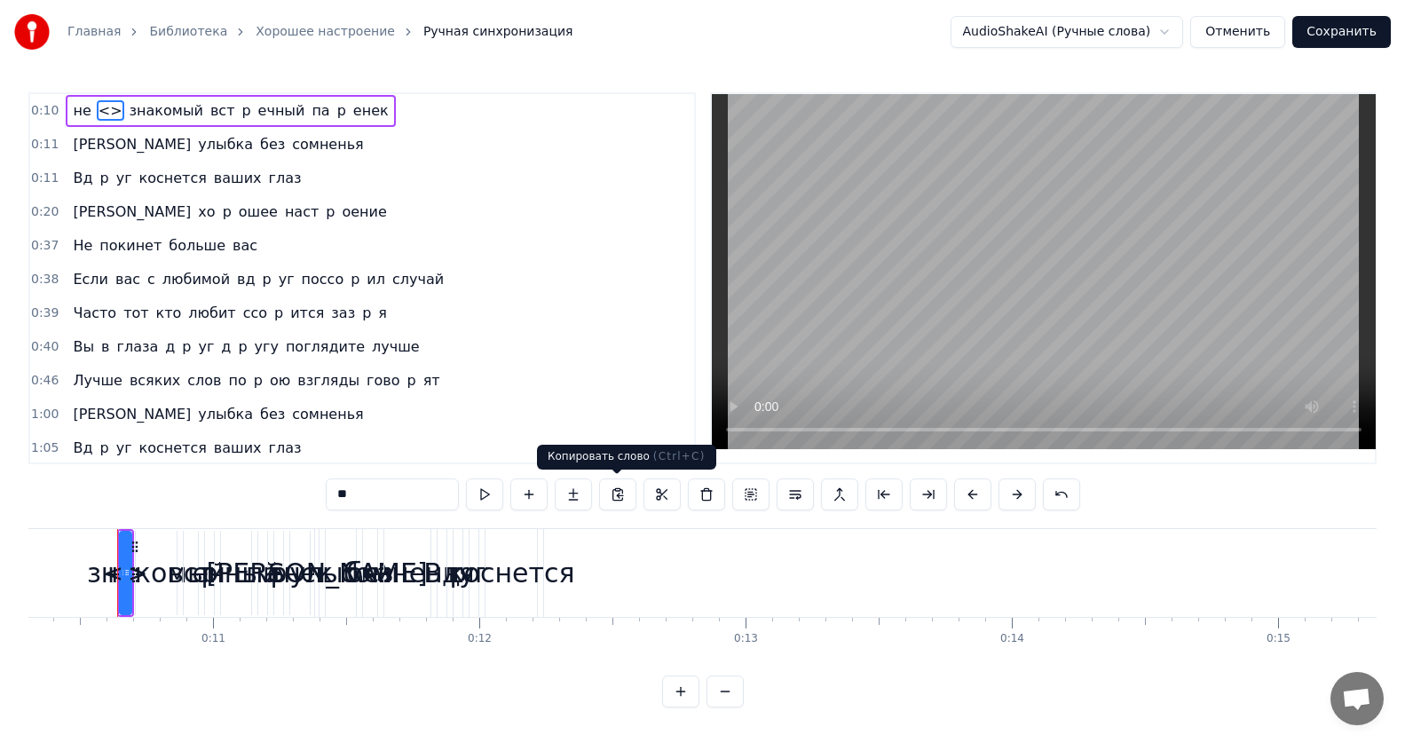
click at [627, 494] on button at bounding box center [617, 494] width 37 height 32
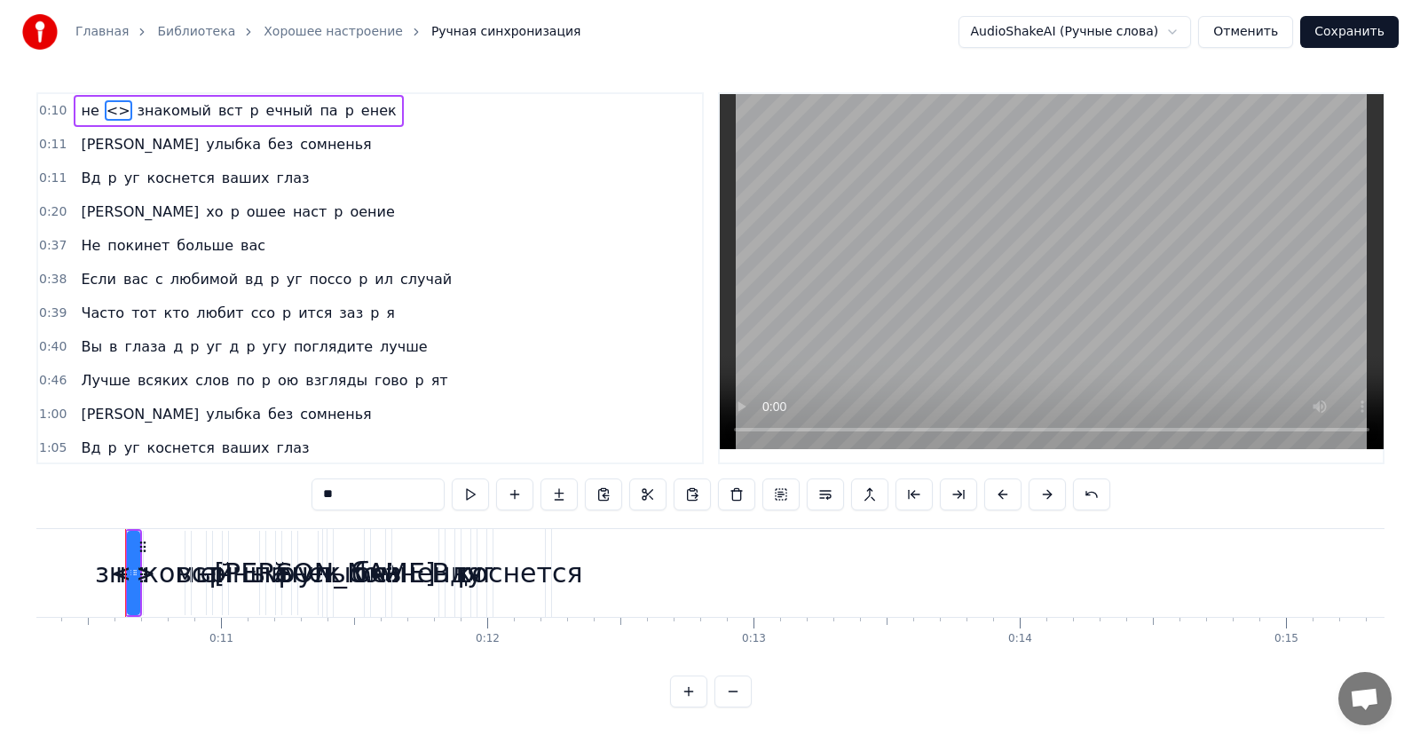
scroll to position [0, 0]
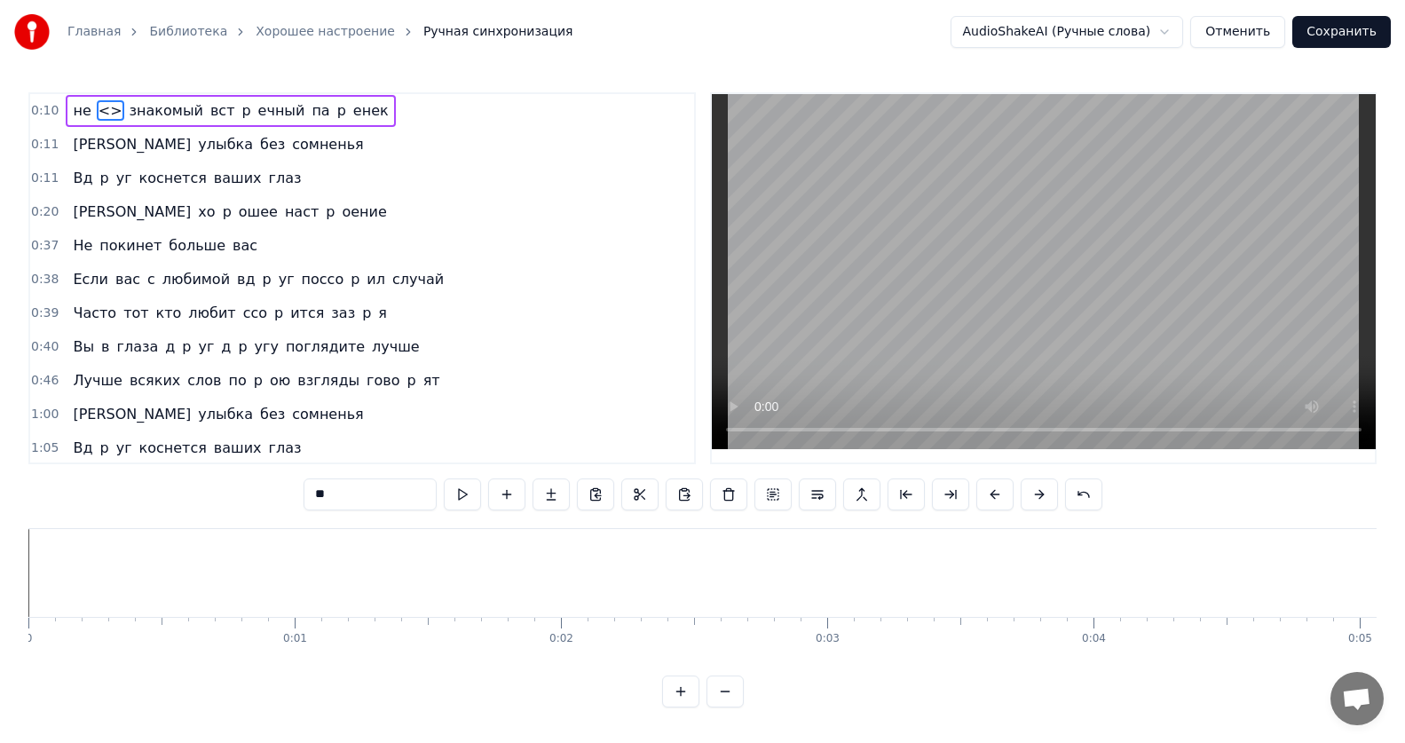
click at [1261, 29] on button "Отменить" at bounding box center [1237, 32] width 95 height 32
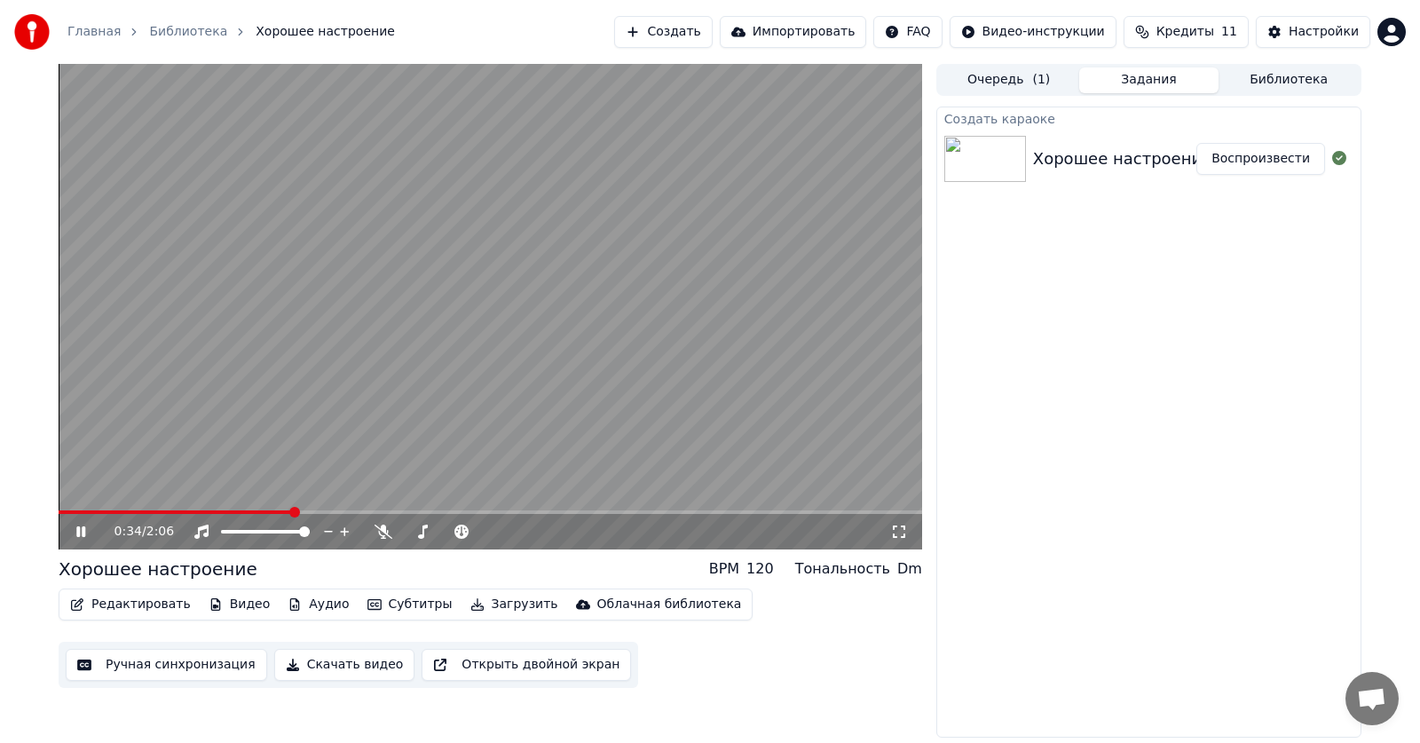
click at [81, 531] on icon at bounding box center [94, 532] width 42 height 14
